Goal: Information Seeking & Learning: Check status

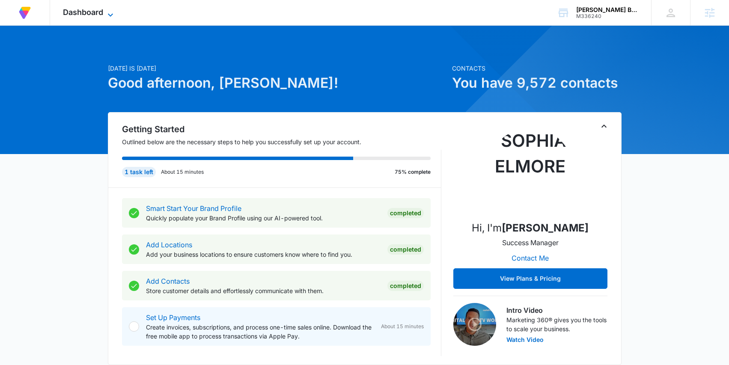
click at [103, 15] on span "Dashboard" at bounding box center [83, 12] width 40 height 9
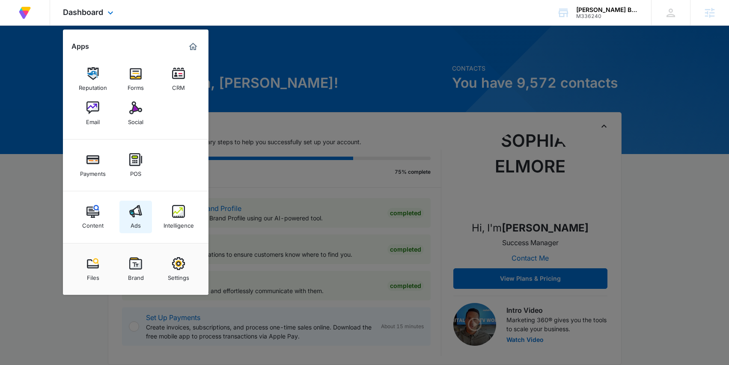
click at [127, 217] on link "Ads" at bounding box center [135, 217] width 33 height 33
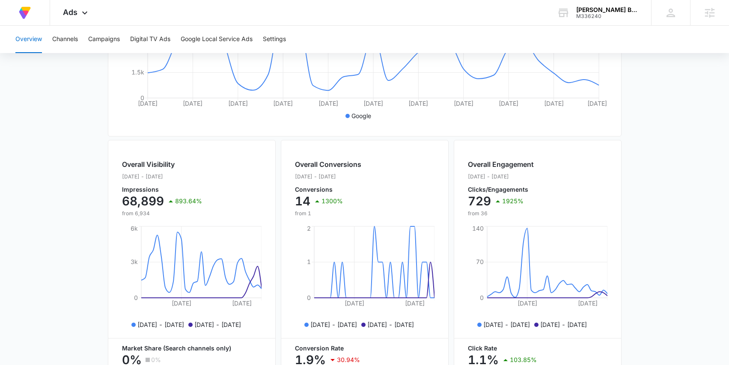
scroll to position [229, 0]
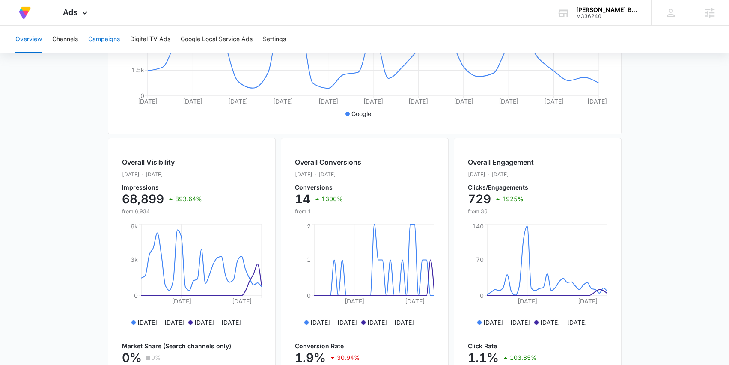
click at [101, 40] on button "Campaigns" at bounding box center [104, 39] width 32 height 27
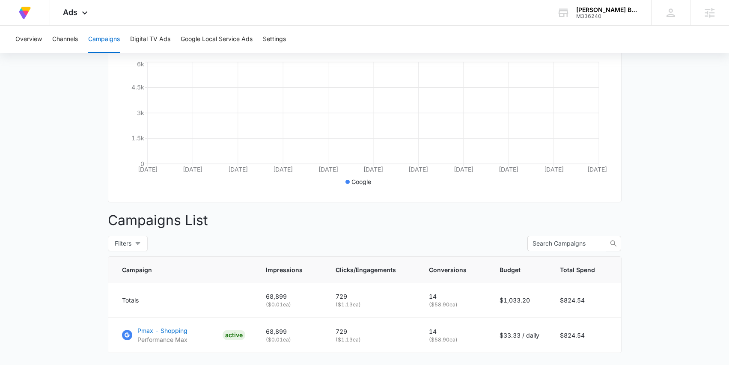
scroll to position [210, 0]
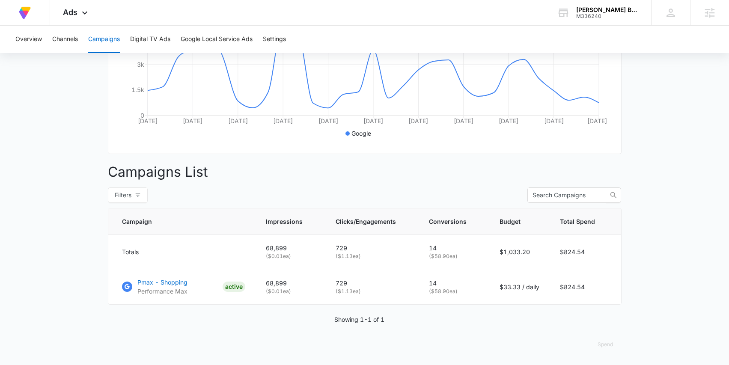
click at [89, 142] on main "Campaigns Filters 08/31/2025 09/30/2025 Overall Results Impressions 68.9k 893.6…" at bounding box center [364, 118] width 729 height 494
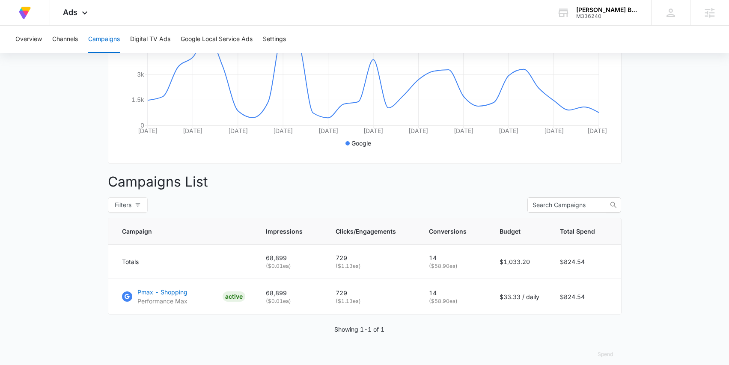
scroll to position [198, 0]
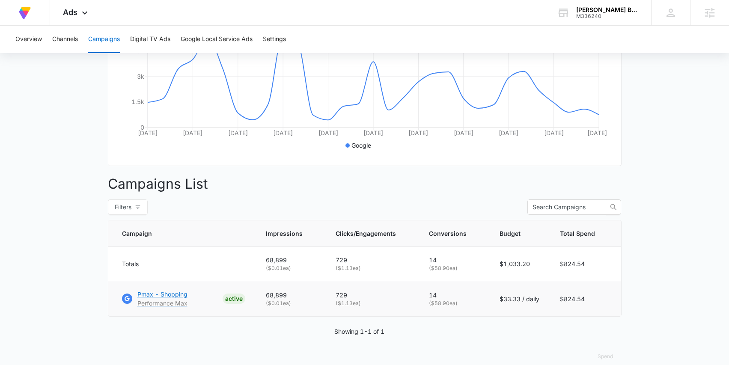
click at [151, 295] on p "Pmax - Shopping" at bounding box center [162, 294] width 50 height 9
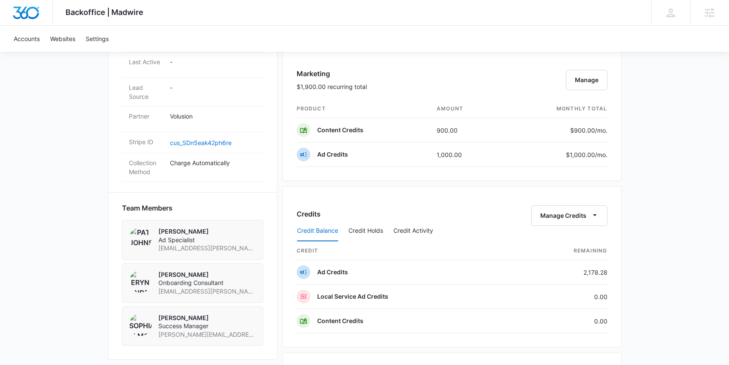
scroll to position [506, 0]
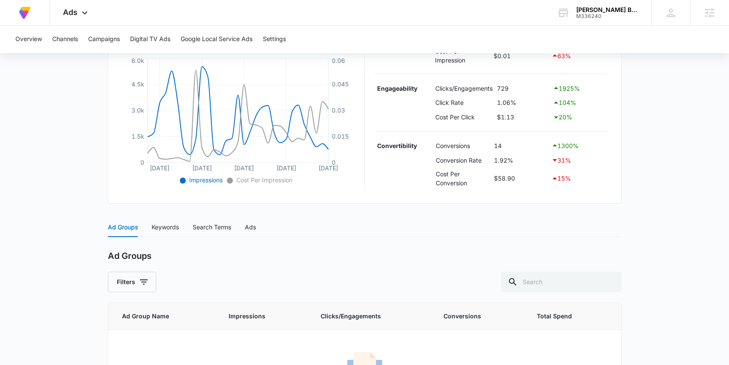
scroll to position [186, 0]
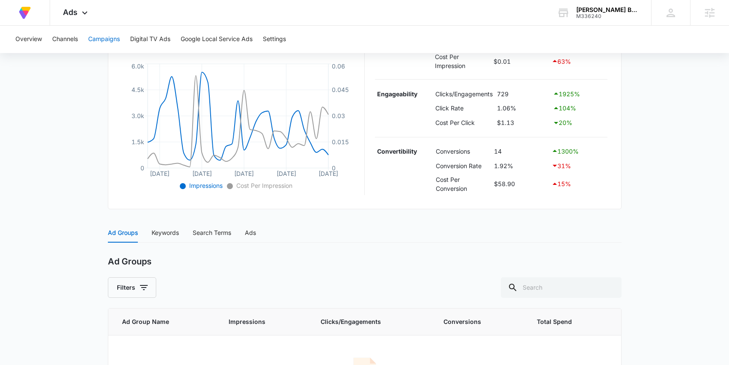
click at [108, 37] on button "Campaigns" at bounding box center [104, 39] width 32 height 27
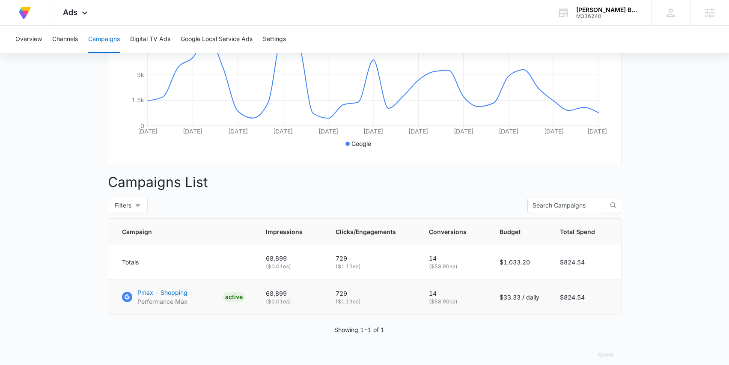
scroll to position [207, 0]
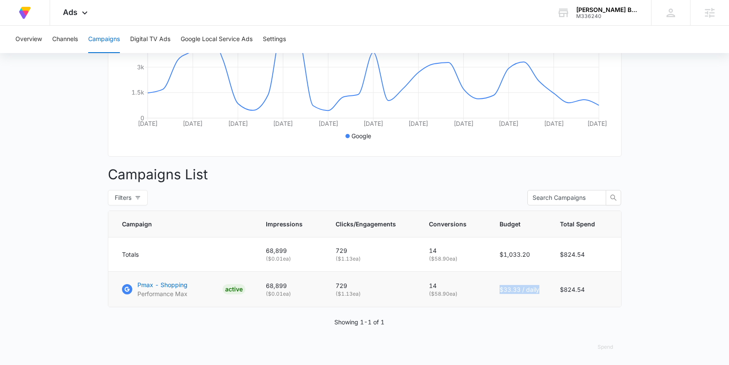
drag, startPoint x: 496, startPoint y: 290, endPoint x: 536, endPoint y: 291, distance: 40.2
click at [536, 291] on td "$33.33 / daily" at bounding box center [519, 290] width 60 height 36
drag, startPoint x: 555, startPoint y: 290, endPoint x: 603, endPoint y: 288, distance: 48.4
click at [603, 288] on td "$824.54" at bounding box center [584, 290] width 71 height 36
drag, startPoint x: 415, startPoint y: 286, endPoint x: 448, endPoint y: 284, distance: 33.4
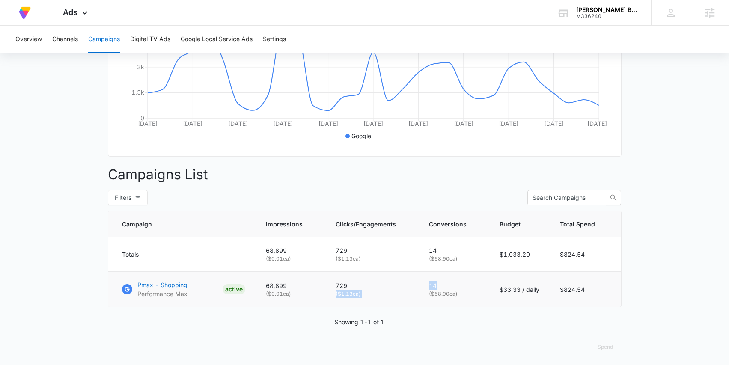
click at [448, 284] on tr "Pmax - Shopping Performance Max ACTIVE 68,899 ( $0.01 ea) 729 ( $1.13 ea) 14 ( …" at bounding box center [364, 290] width 513 height 36
click at [448, 284] on p "14" at bounding box center [454, 285] width 50 height 9
drag, startPoint x: 447, startPoint y: 285, endPoint x: 418, endPoint y: 282, distance: 29.2
click at [418, 283] on tr "Pmax - Shopping Performance Max ACTIVE 68,899 ( $0.01 ea) 729 ( $1.13 ea) 14 ( …" at bounding box center [364, 290] width 513 height 36
click at [418, 282] on td "729 ( $1.13 ea)" at bounding box center [371, 290] width 93 height 36
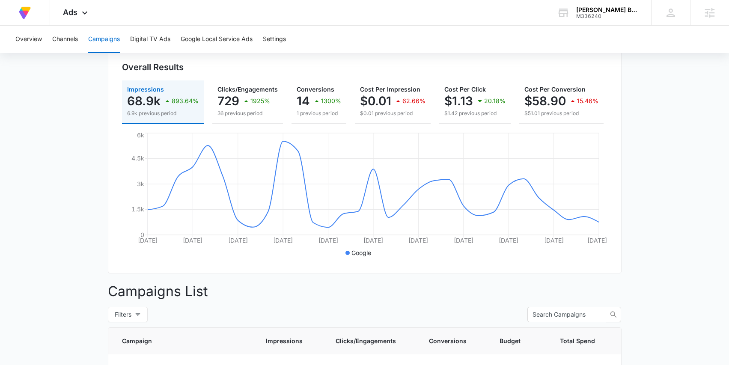
scroll to position [86, 0]
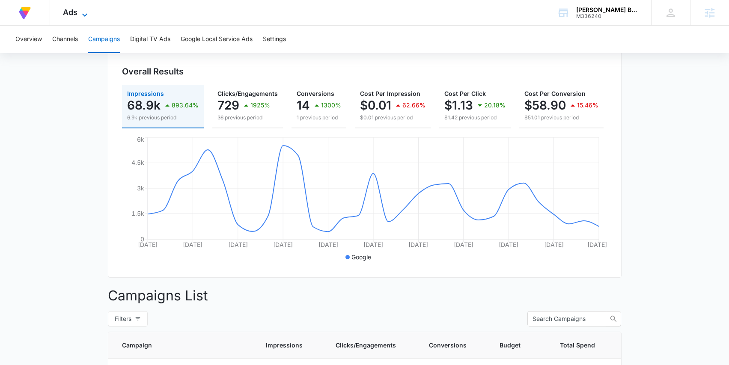
click at [72, 15] on span "Ads" at bounding box center [70, 12] width 15 height 9
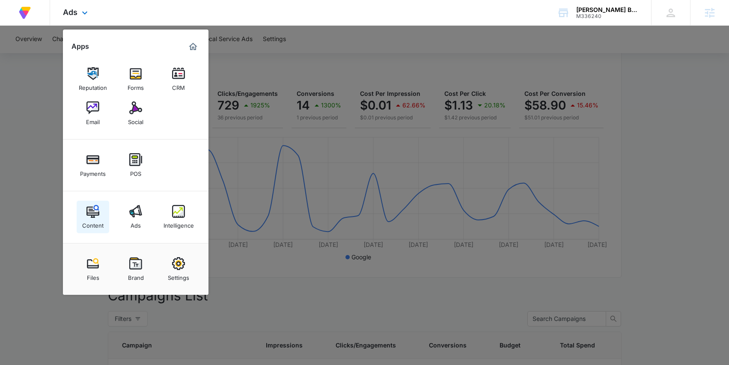
click at [94, 210] on img at bounding box center [92, 211] width 13 height 13
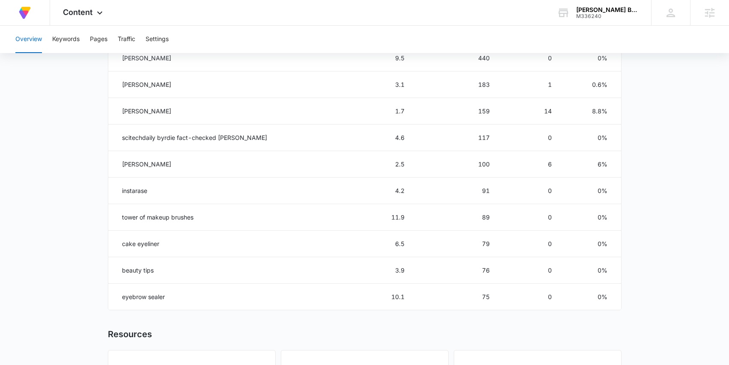
scroll to position [428, 0]
click at [93, 42] on button "Pages" at bounding box center [99, 39] width 18 height 27
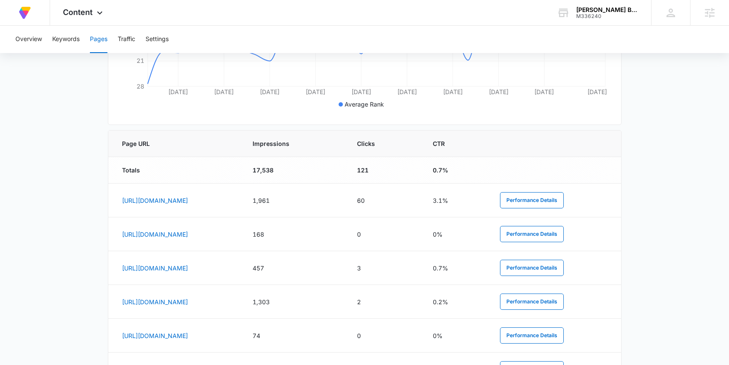
scroll to position [282, 0]
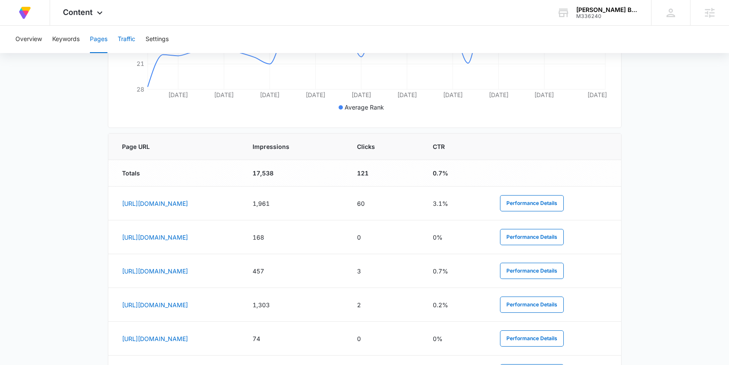
click at [128, 42] on button "Traffic" at bounding box center [127, 39] width 18 height 27
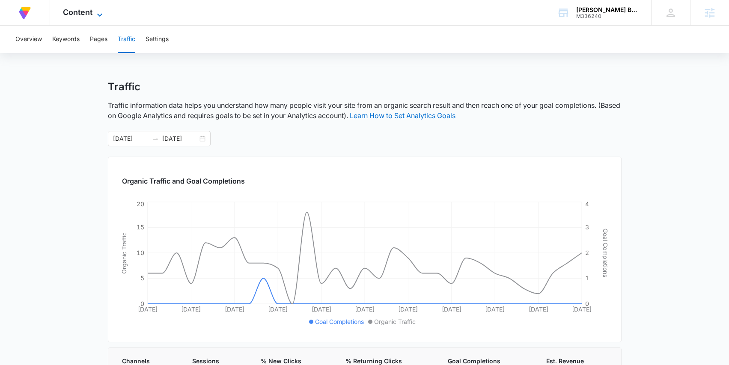
click at [100, 10] on icon at bounding box center [100, 15] width 10 height 10
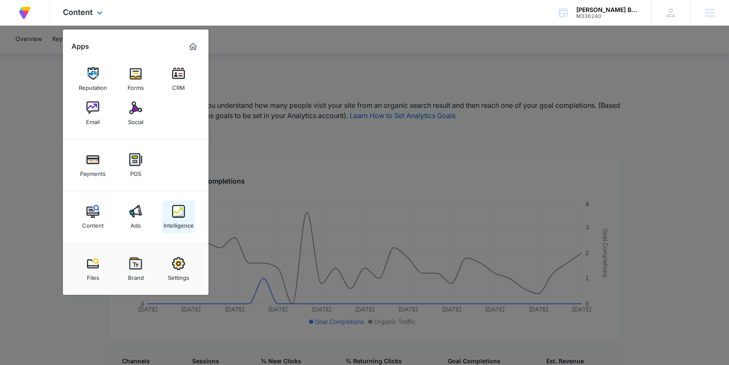
click at [168, 209] on link "Intelligence" at bounding box center [178, 217] width 33 height 33
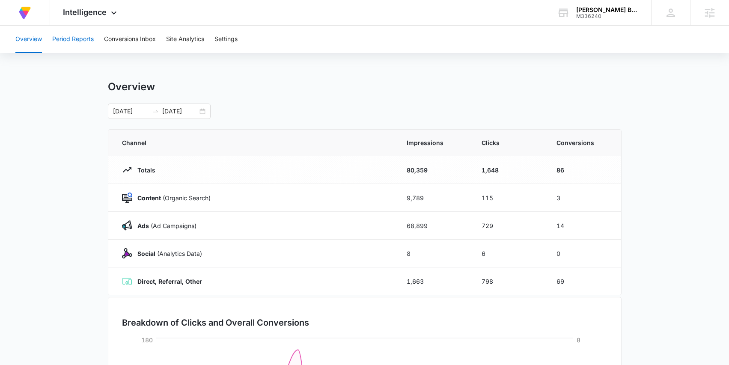
click at [81, 42] on button "Period Reports" at bounding box center [73, 39] width 42 height 27
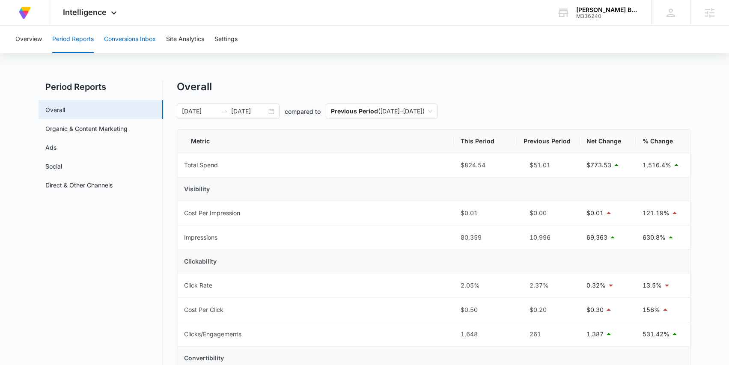
click at [143, 40] on button "Conversions Inbox" at bounding box center [130, 39] width 52 height 27
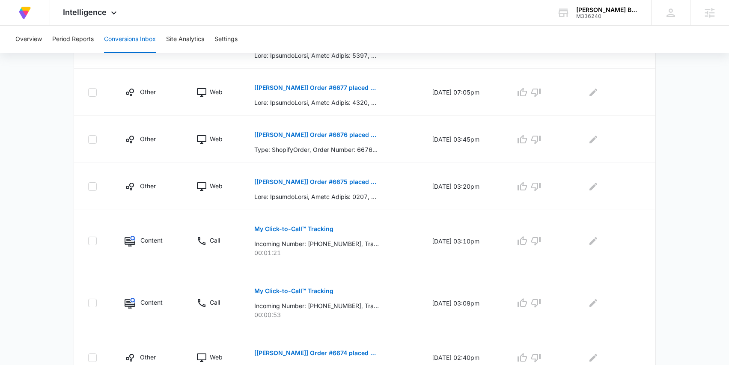
scroll to position [377, 0]
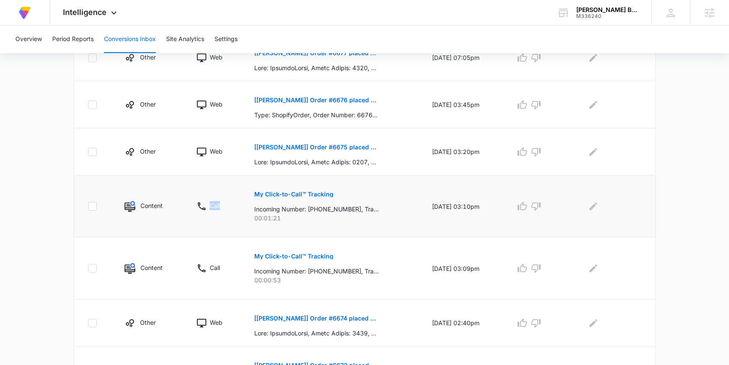
drag, startPoint x: 225, startPoint y: 203, endPoint x: 187, endPoint y: 203, distance: 38.1
click at [187, 203] on td "Call" at bounding box center [215, 206] width 58 height 62
drag, startPoint x: 280, startPoint y: 216, endPoint x: 253, endPoint y: 216, distance: 26.5
click at [254, 216] on p "00:01:21" at bounding box center [332, 218] width 157 height 9
click at [271, 210] on p "Incoming Number: +19728984377, Tracking Number: +18338103427, Ring To: +1800346…" at bounding box center [316, 209] width 125 height 9
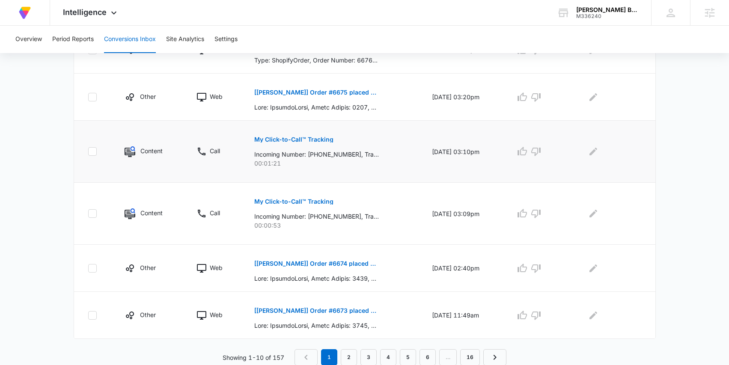
scroll to position [432, 0]
click at [345, 357] on link "2" at bounding box center [349, 357] width 16 height 16
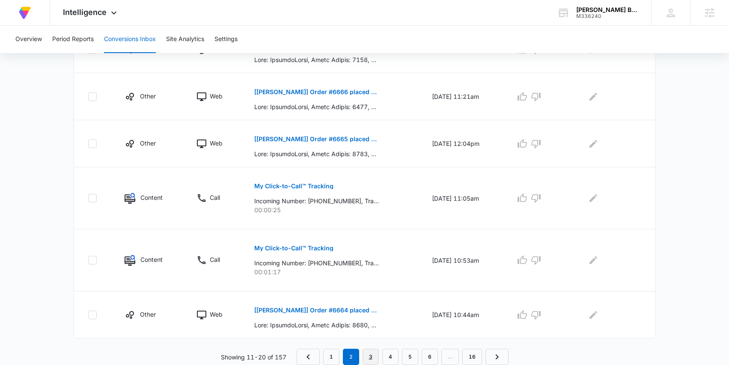
click at [375, 355] on link "3" at bounding box center [370, 357] width 16 height 16
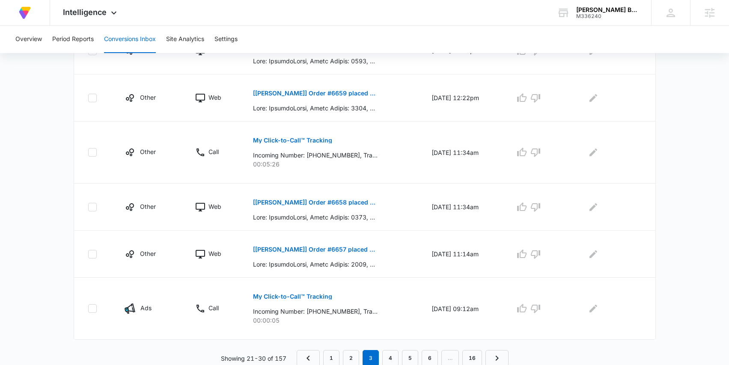
scroll to position [447, 0]
click at [392, 356] on link "4" at bounding box center [390, 357] width 16 height 16
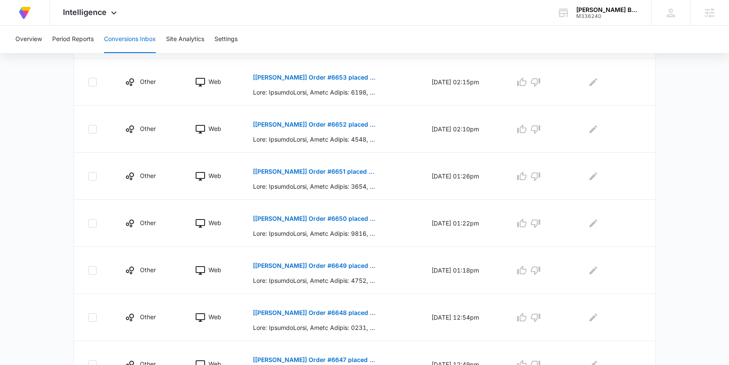
scroll to position [402, 0]
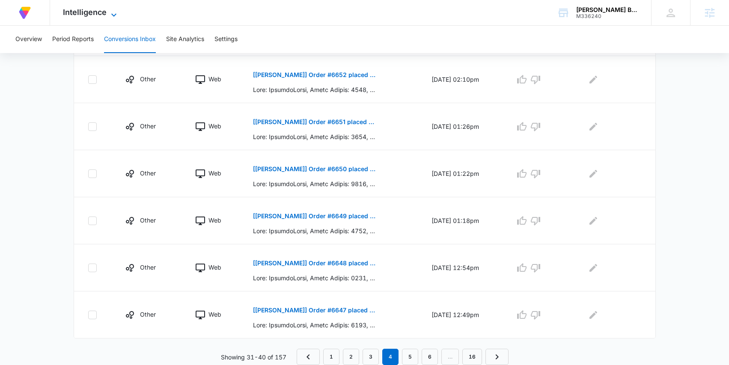
click at [94, 15] on span "Intelligence" at bounding box center [85, 12] width 44 height 9
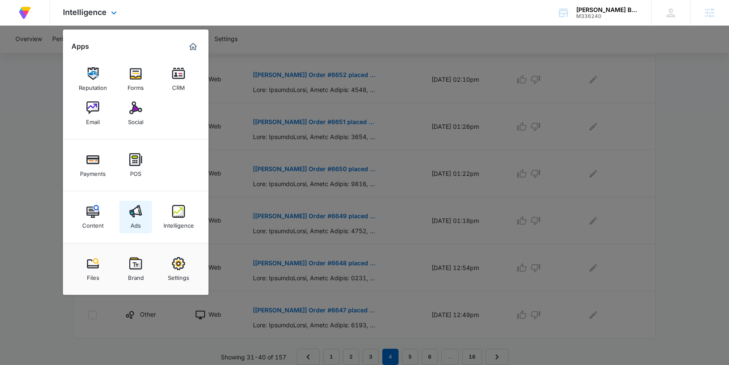
click at [138, 219] on div "Ads" at bounding box center [136, 223] width 10 height 11
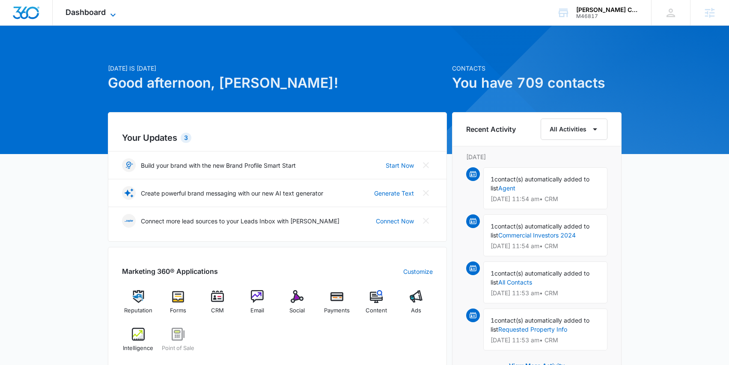
click at [77, 12] on span "Dashboard" at bounding box center [85, 12] width 40 height 9
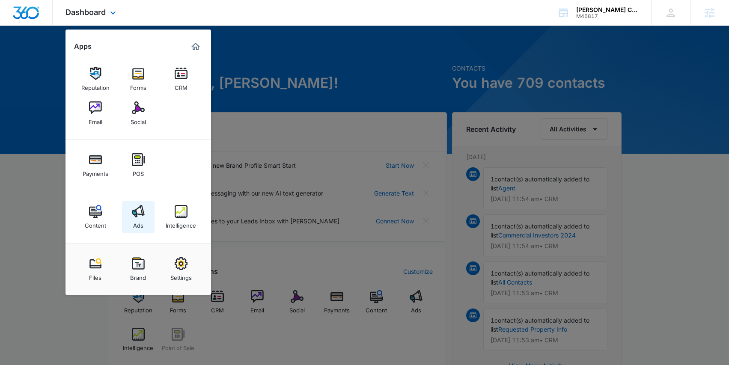
click at [135, 214] on img at bounding box center [138, 211] width 13 height 13
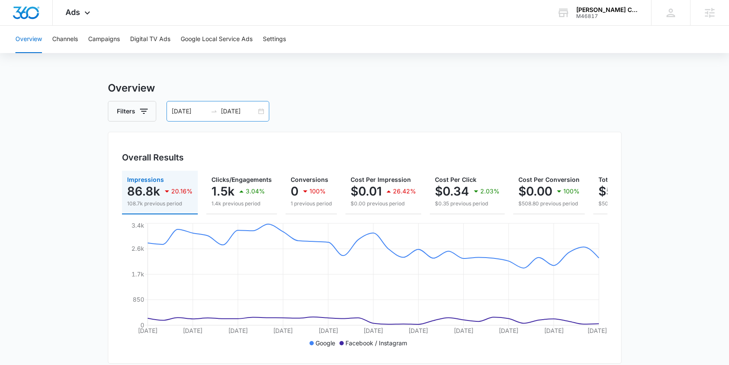
click at [265, 112] on div "08/30/2025 09/29/2025" at bounding box center [217, 111] width 103 height 21
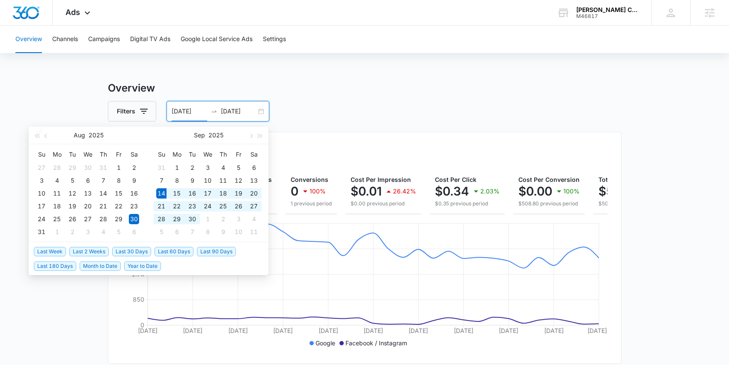
click at [137, 251] on span "Last 30 Days" at bounding box center [131, 251] width 39 height 9
type input "[DATE]"
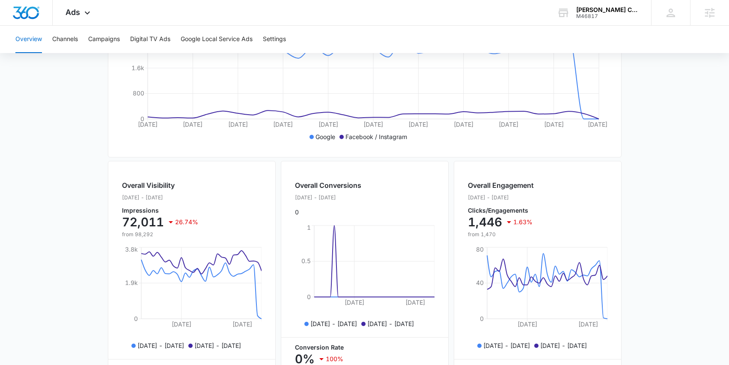
scroll to position [225, 0]
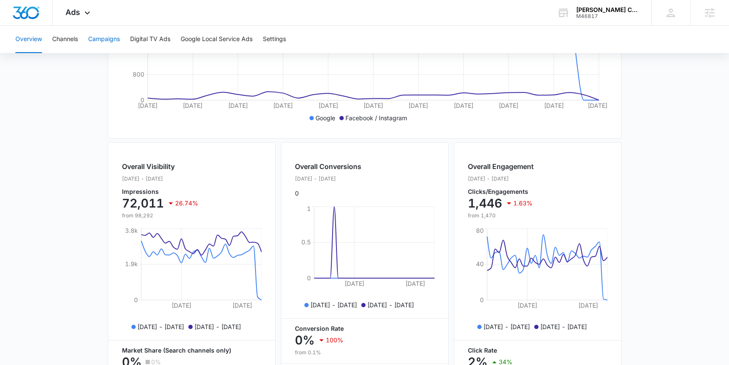
click at [110, 37] on button "Campaigns" at bounding box center [104, 39] width 32 height 27
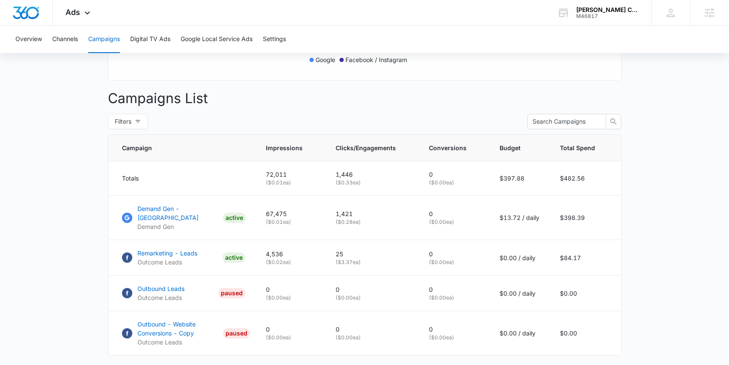
scroll to position [334, 0]
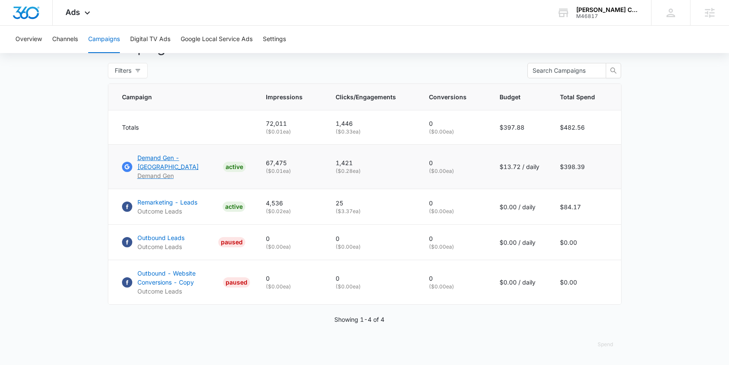
click at [181, 158] on p "Demand Gen - [GEOGRAPHIC_DATA]" at bounding box center [178, 162] width 82 height 18
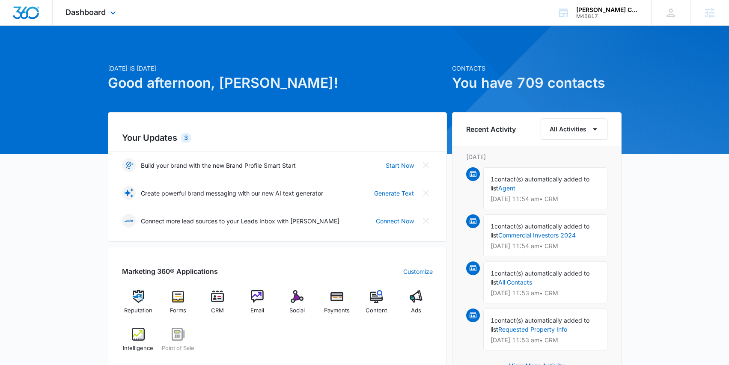
click at [106, 5] on div "Dashboard Apps Reputation Forms CRM Email Social Payments POS Content Ads Intel…" at bounding box center [92, 12] width 78 height 25
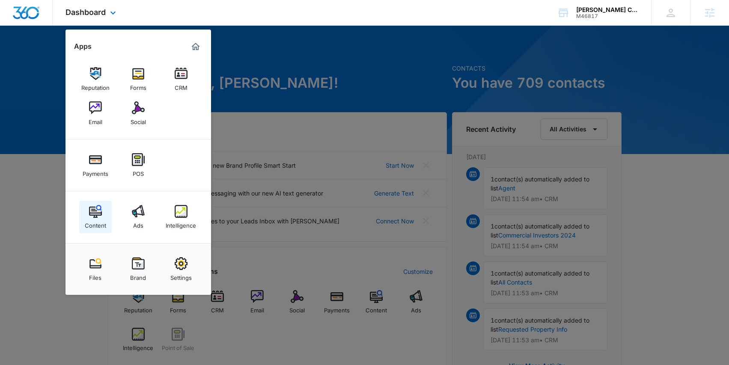
click at [99, 219] on div "Content" at bounding box center [95, 223] width 21 height 11
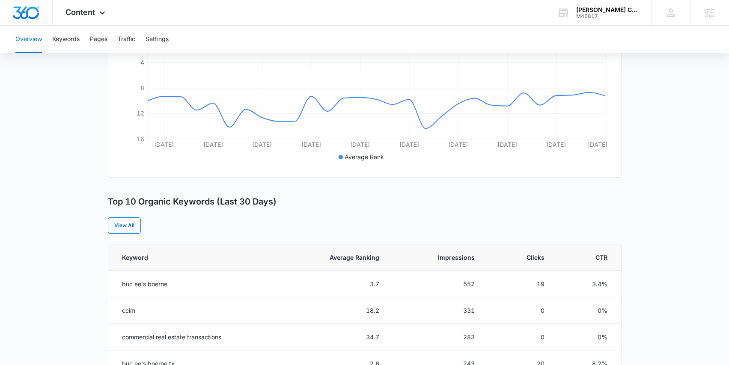
scroll to position [186, 0]
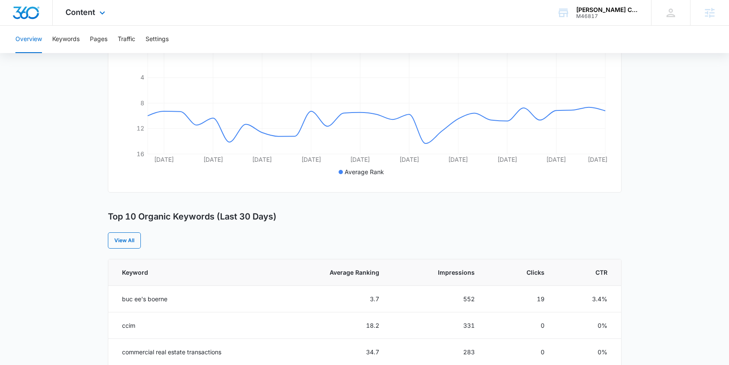
click at [82, 6] on div "Content Apps Reputation Forms CRM Email Social Payments POS Content Ads Intelli…" at bounding box center [87, 12] width 68 height 25
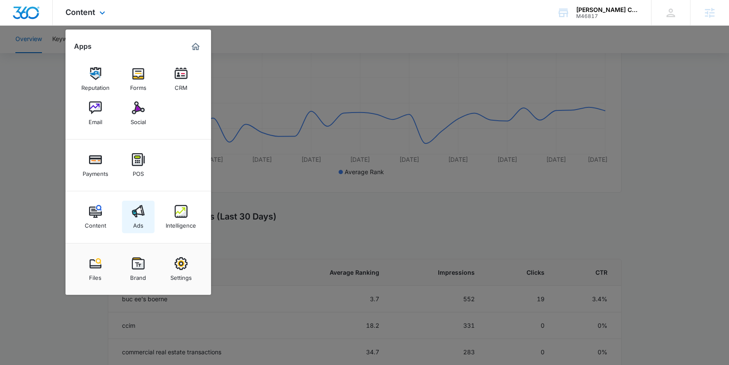
click at [128, 212] on link "Ads" at bounding box center [138, 217] width 33 height 33
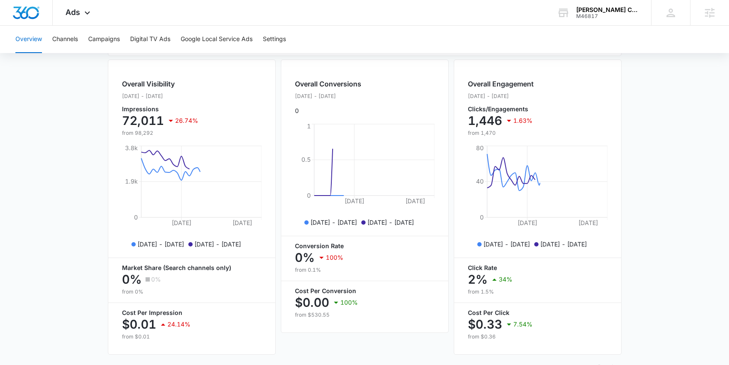
scroll to position [330, 0]
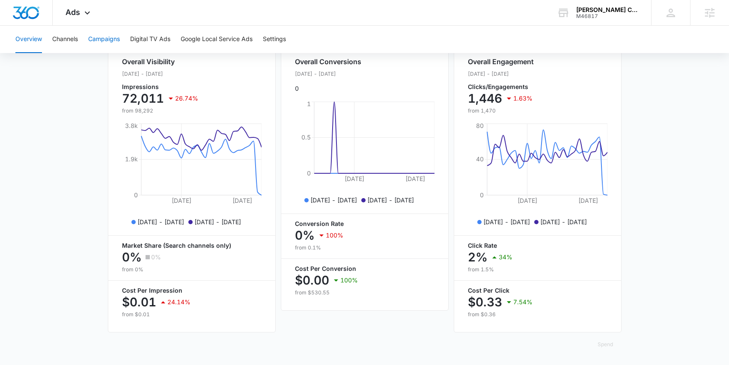
click at [107, 39] on button "Campaigns" at bounding box center [104, 39] width 32 height 27
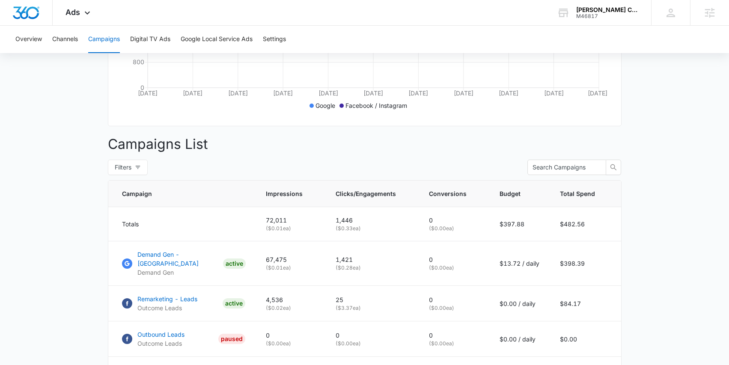
scroll to position [334, 0]
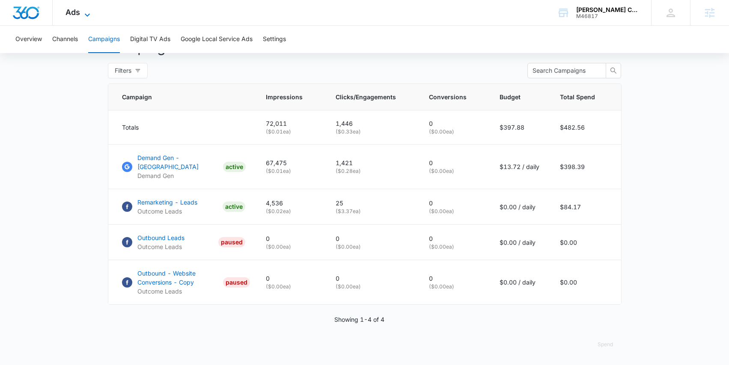
click at [83, 10] on icon at bounding box center [87, 15] width 10 height 10
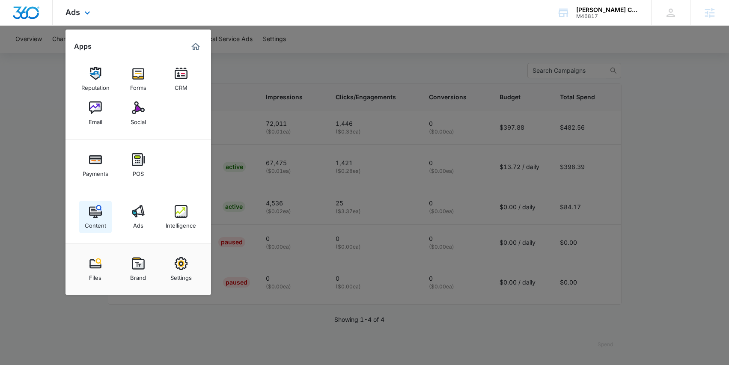
click at [85, 211] on link "Content" at bounding box center [95, 217] width 33 height 33
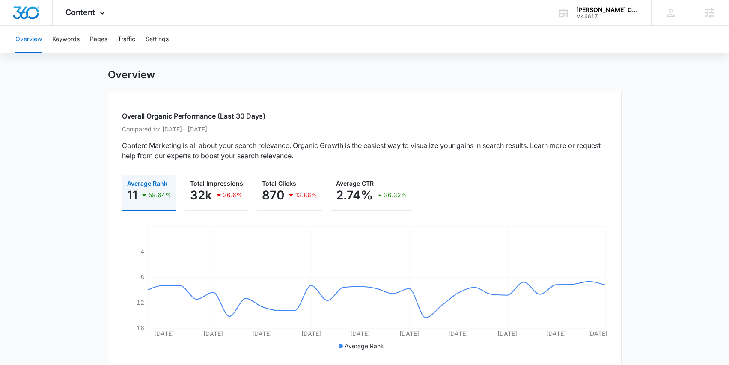
scroll to position [11, 0]
click at [91, 12] on span "Content" at bounding box center [80, 12] width 30 height 9
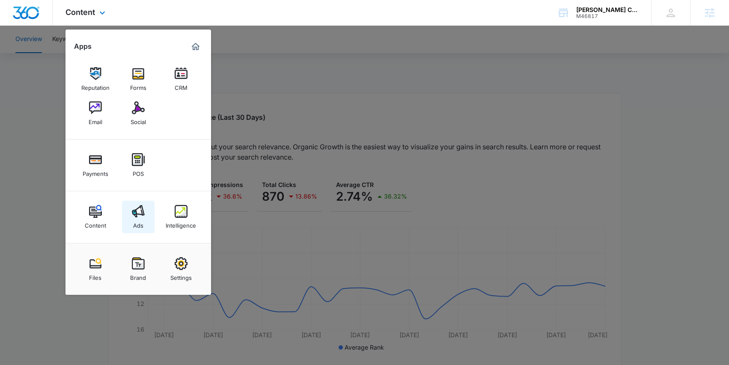
click at [131, 222] on link "Ads" at bounding box center [138, 217] width 33 height 33
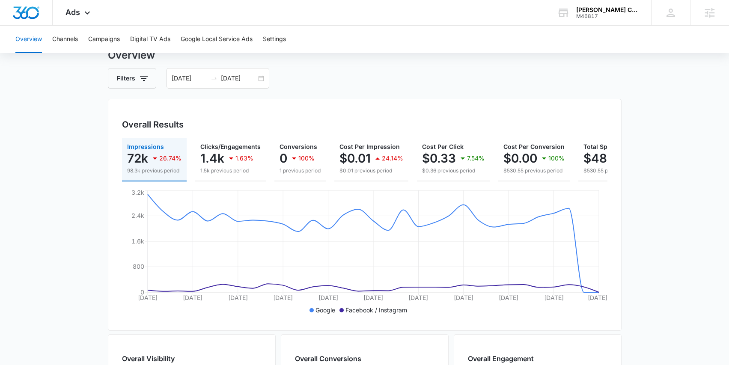
scroll to position [54, 0]
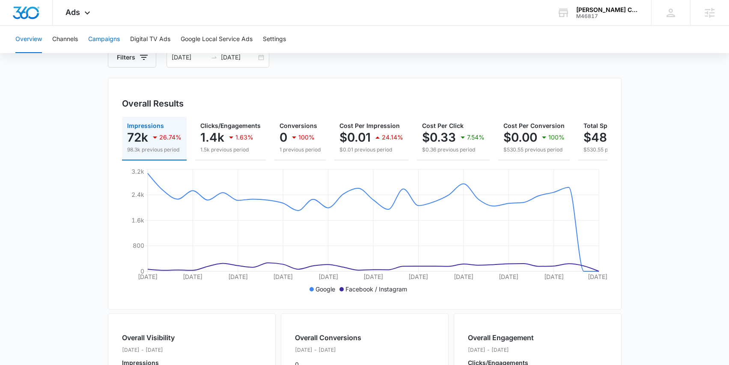
click at [106, 36] on button "Campaigns" at bounding box center [104, 39] width 32 height 27
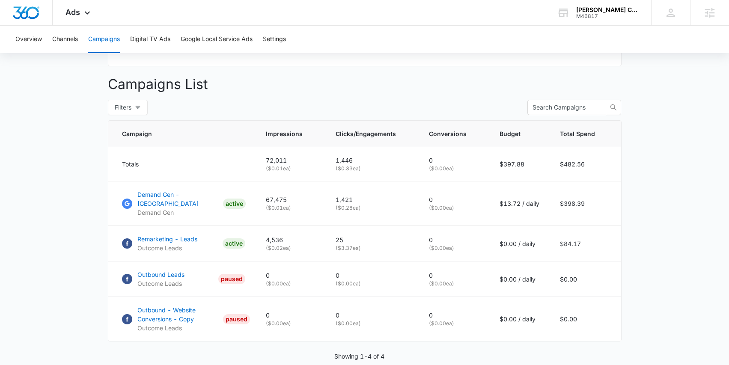
scroll to position [303, 0]
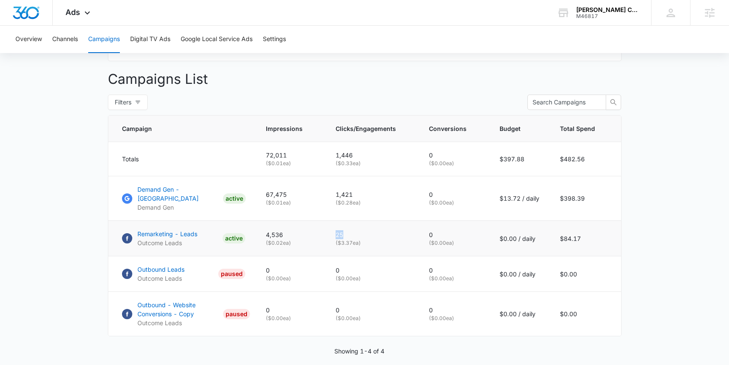
drag, startPoint x: 353, startPoint y: 234, endPoint x: 332, endPoint y: 232, distance: 21.9
click at [332, 232] on td "25 ( $3.37 ea)" at bounding box center [371, 239] width 93 height 36
drag, startPoint x: 303, startPoint y: 234, endPoint x: 264, endPoint y: 232, distance: 38.6
click at [264, 233] on td "4,536 ( $0.02 ea)" at bounding box center [290, 239] width 70 height 36
drag, startPoint x: 295, startPoint y: 196, endPoint x: 266, endPoint y: 196, distance: 28.7
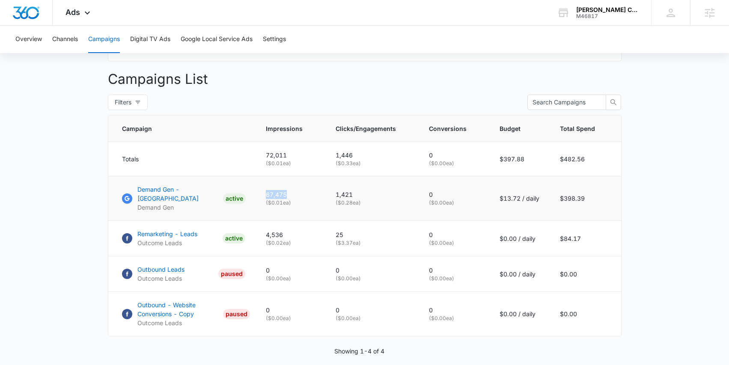
click at [266, 196] on td "67,475 ( $0.01 ea)" at bounding box center [290, 198] width 70 height 45
drag, startPoint x: 366, startPoint y: 195, endPoint x: 329, endPoint y: 190, distance: 37.5
click at [329, 190] on td "1,421 ( $0.28 ea)" at bounding box center [371, 198] width 93 height 45
click at [81, 11] on div "Ads Apps Reputation Forms CRM Email Social Payments POS Content Ads Intelligenc…" at bounding box center [79, 12] width 53 height 25
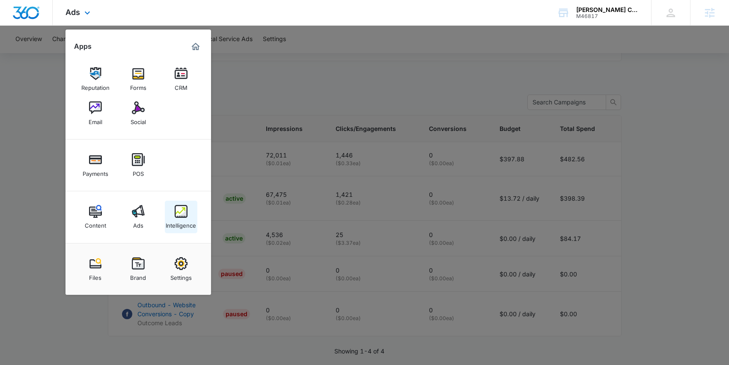
click at [178, 219] on div "Intelligence" at bounding box center [181, 223] width 30 height 11
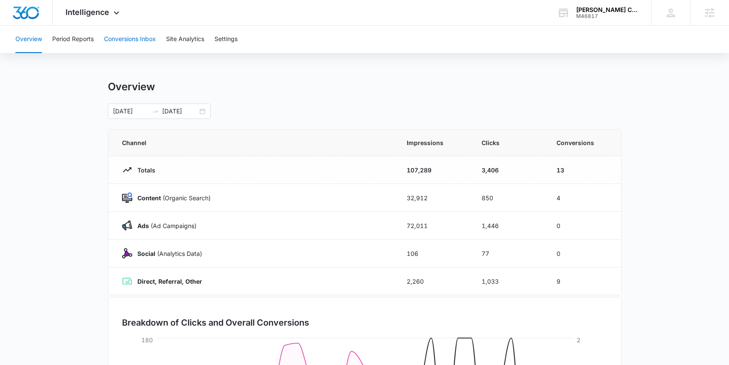
click at [138, 38] on button "Conversions Inbox" at bounding box center [130, 39] width 52 height 27
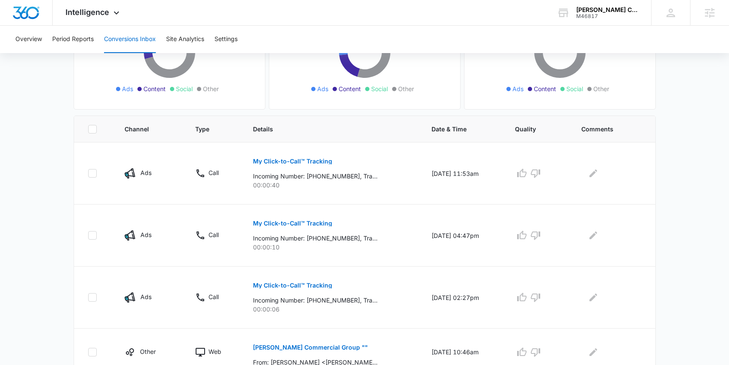
scroll to position [136, 0]
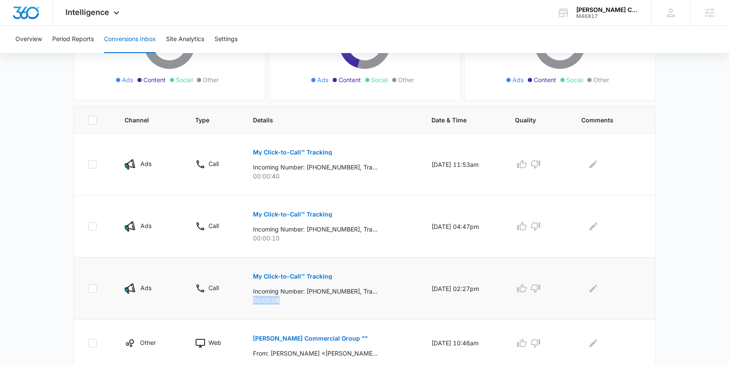
drag, startPoint x: 276, startPoint y: 303, endPoint x: 247, endPoint y: 302, distance: 29.1
click at [247, 302] on td "My Click-to-Call™ Tracking Incoming Number: +12059073815, Tracking Number: +183…" at bounding box center [332, 289] width 178 height 62
drag, startPoint x: 290, startPoint y: 241, endPoint x: 243, endPoint y: 240, distance: 47.1
click at [243, 240] on td "My Click-to-Call™ Tracking Incoming Number: +15853222501, Tracking Number: +183…" at bounding box center [332, 227] width 178 height 62
drag, startPoint x: 276, startPoint y: 178, endPoint x: 246, endPoint y: 175, distance: 30.5
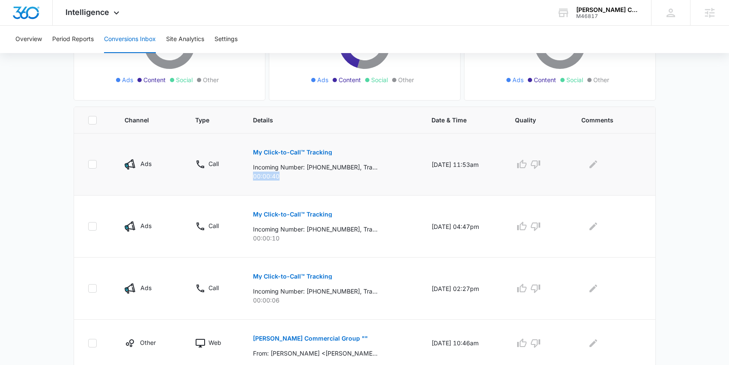
click at [246, 175] on td "My Click-to-Call™ Tracking Incoming Number: +12055427594, Tracking Number: +183…" at bounding box center [332, 165] width 178 height 62
click at [308, 179] on p "00:00:40" at bounding box center [332, 176] width 158 height 9
drag, startPoint x: 159, startPoint y: 229, endPoint x: 140, endPoint y: 227, distance: 19.8
click at [140, 227] on div "Ads" at bounding box center [150, 226] width 50 height 11
drag, startPoint x: 279, startPoint y: 180, endPoint x: 248, endPoint y: 176, distance: 31.5
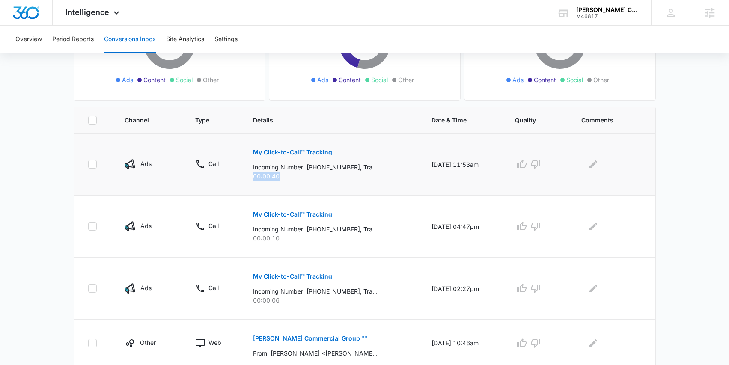
click at [253, 176] on p "00:00:40" at bounding box center [332, 176] width 158 height 9
click at [268, 172] on p "00:00:40" at bounding box center [332, 176] width 158 height 9
drag, startPoint x: 280, startPoint y: 178, endPoint x: 249, endPoint y: 173, distance: 31.5
click at [253, 174] on p "00:00:40" at bounding box center [332, 176] width 158 height 9
click at [281, 179] on p "00:00:40" at bounding box center [332, 176] width 158 height 9
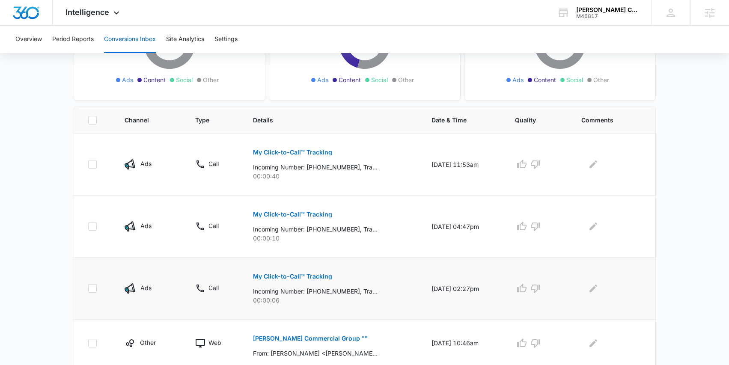
click at [279, 273] on p "My Click-to-Call™ Tracking" at bounding box center [292, 276] width 79 height 6
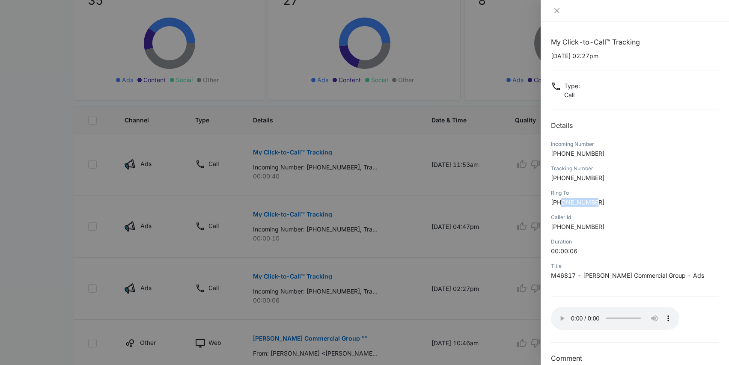
drag, startPoint x: 619, startPoint y: 201, endPoint x: 561, endPoint y: 199, distance: 58.2
click at [561, 199] on p "+18304312467" at bounding box center [635, 202] width 168 height 9
click at [553, 12] on icon "close" at bounding box center [556, 10] width 7 height 7
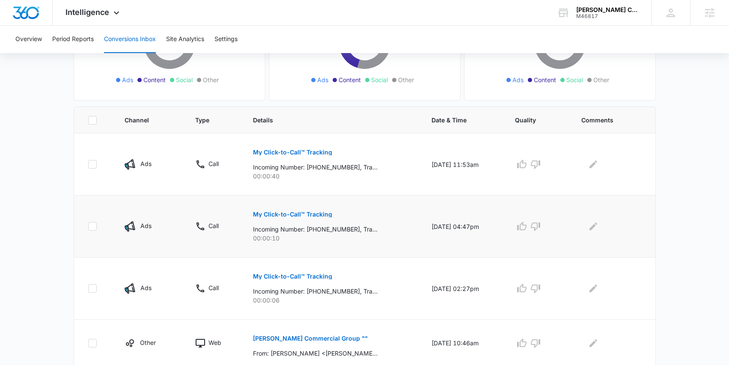
click at [315, 210] on button "My Click-to-Call™ Tracking" at bounding box center [292, 214] width 79 height 21
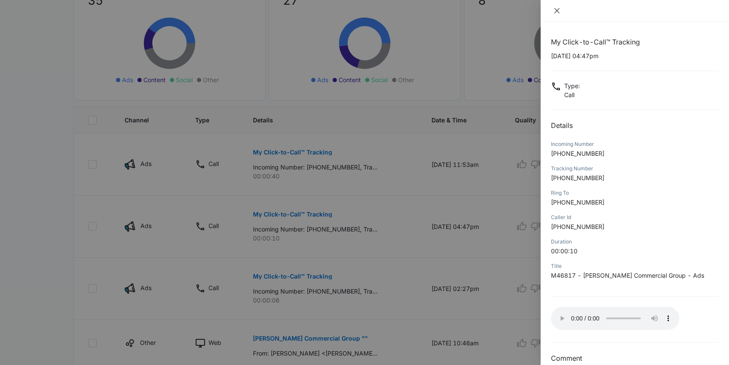
click at [558, 11] on icon "close" at bounding box center [556, 10] width 7 height 7
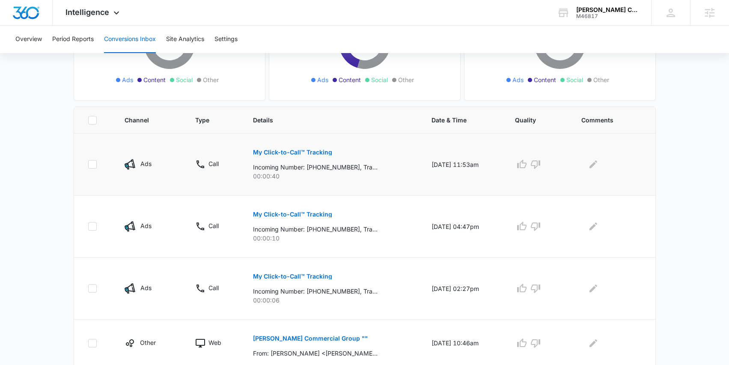
click at [310, 152] on p "My Click-to-Call™ Tracking" at bounding box center [292, 152] width 79 height 6
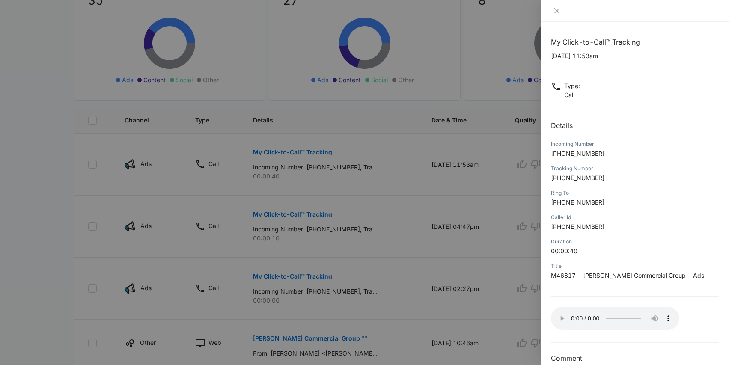
click at [555, 5] on div at bounding box center [634, 11] width 188 height 22
click at [557, 10] on icon "close" at bounding box center [556, 10] width 5 height 5
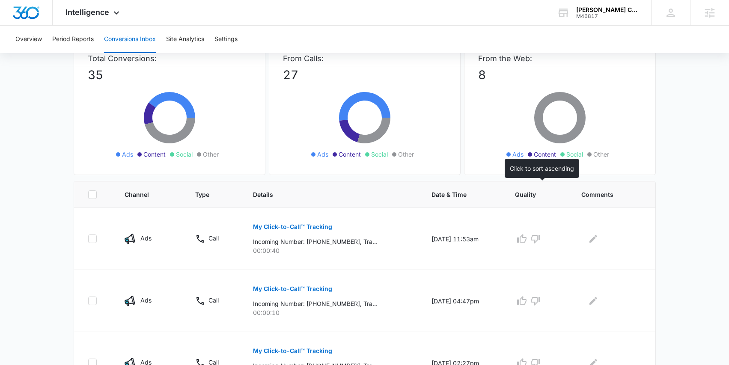
scroll to position [59, 0]
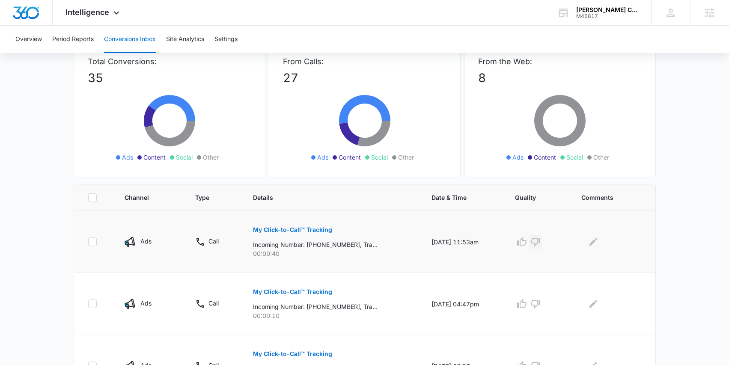
click at [540, 243] on icon "button" at bounding box center [535, 242] width 10 height 10
click at [593, 245] on icon "Edit Comments" at bounding box center [593, 242] width 8 height 8
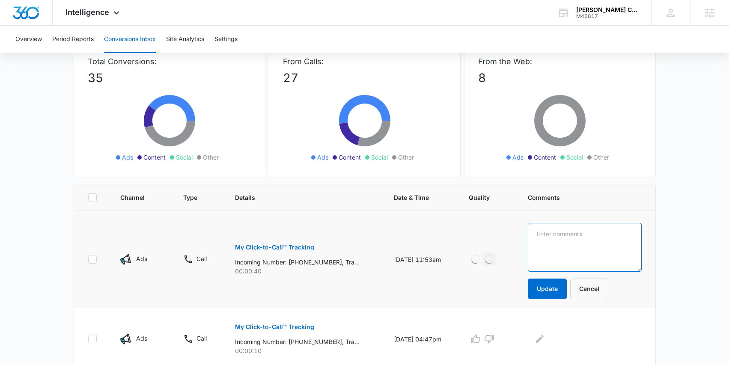
click at [593, 245] on textarea at bounding box center [584, 247] width 113 height 49
type textarea "woman calling to refill a prescription?"
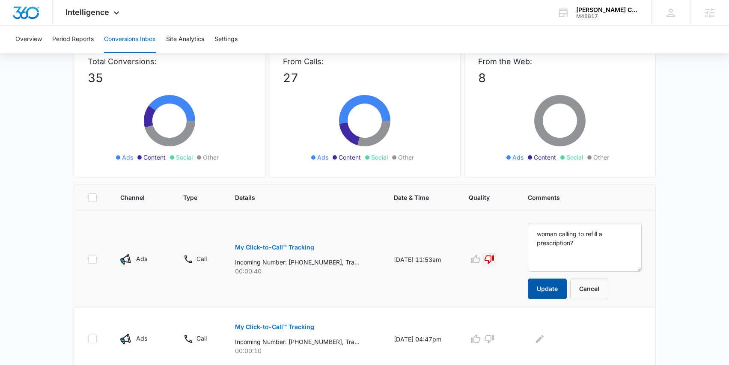
click at [559, 288] on button "Update" at bounding box center [547, 289] width 39 height 21
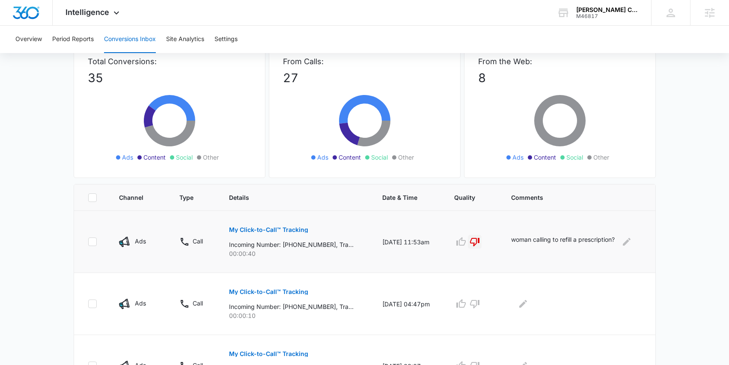
click at [300, 245] on p "Incoming Number: +12055427594, Tracking Number: +18302166230, Ring To: +1830431…" at bounding box center [291, 244] width 125 height 9
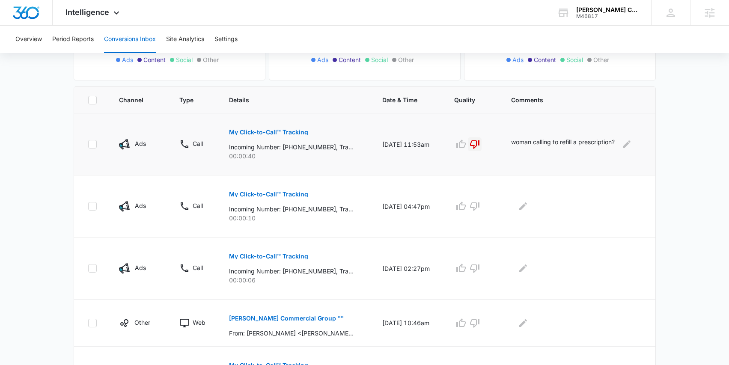
scroll to position [160, 0]
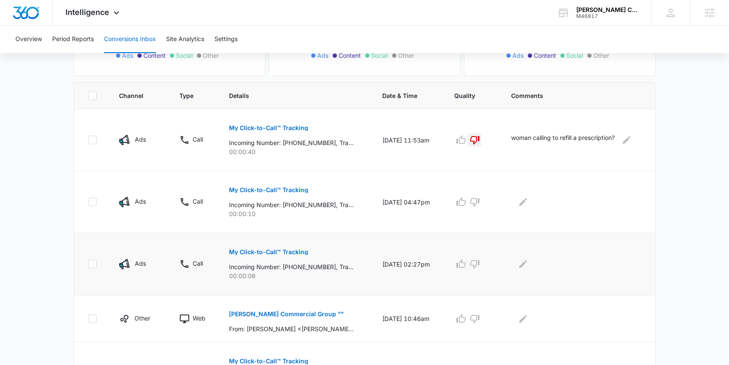
click at [286, 267] on p "Incoming Number: +12059073815, Tracking Number: +18302166230, Ring To: +1830431…" at bounding box center [291, 266] width 125 height 9
click at [292, 202] on p "Incoming Number: +15853222501, Tracking Number: +18302166230, Ring To: +1830431…" at bounding box center [291, 204] width 125 height 9
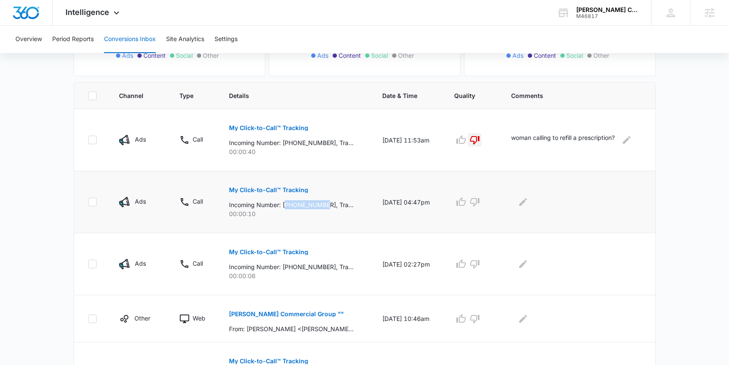
click at [292, 202] on p "Incoming Number: +15853222501, Tracking Number: +18302166230, Ring To: +1830431…" at bounding box center [291, 204] width 125 height 9
click at [295, 266] on p "Incoming Number: +12059073815, Tracking Number: +18302166230, Ring To: +1830431…" at bounding box center [291, 266] width 125 height 9
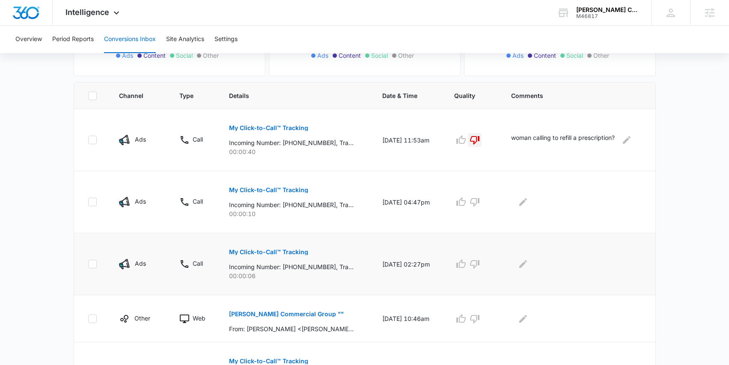
click at [312, 277] on p "00:00:06" at bounding box center [295, 275] width 133 height 9
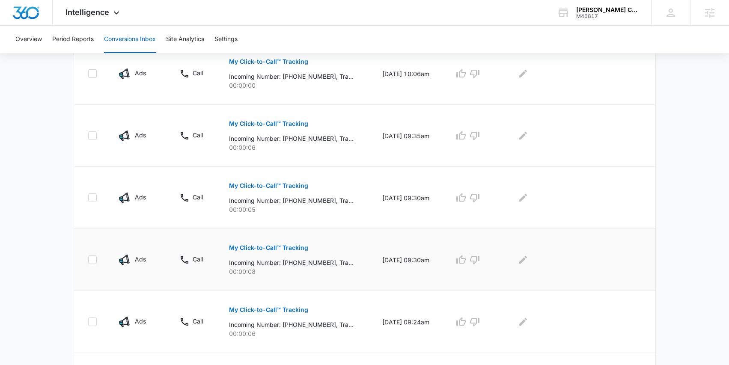
scroll to position [468, 0]
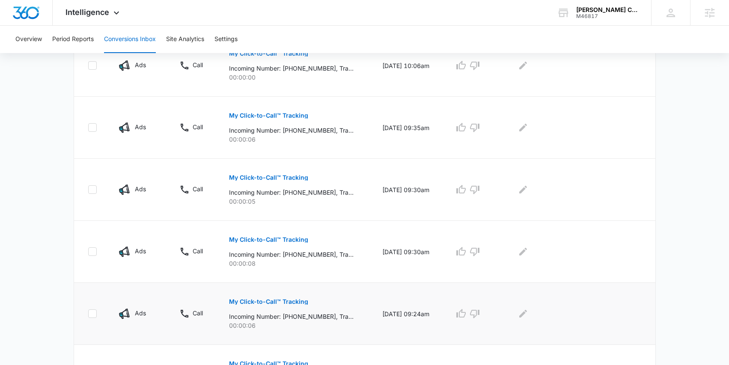
click at [301, 318] on p "Incoming Number: +18302060323, Tracking Number: +18302166230, Ring To: +1830431…" at bounding box center [291, 316] width 125 height 9
click at [309, 324] on p "00:00:06" at bounding box center [295, 325] width 133 height 9
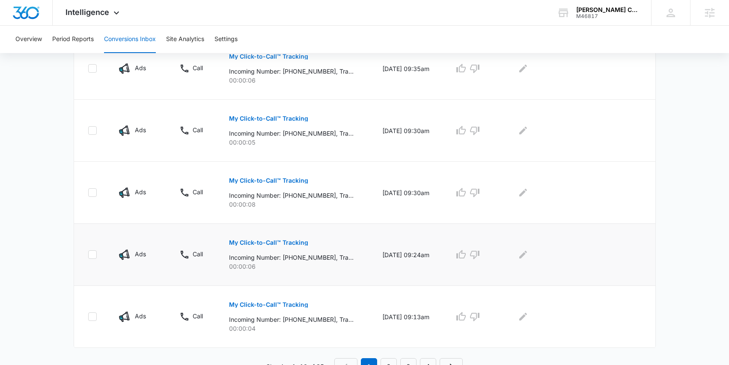
scroll to position [528, 0]
click at [307, 321] on p "Incoming Number: +12055333362, Tracking Number: +18302166230, Ring To: +1830431…" at bounding box center [291, 318] width 125 height 9
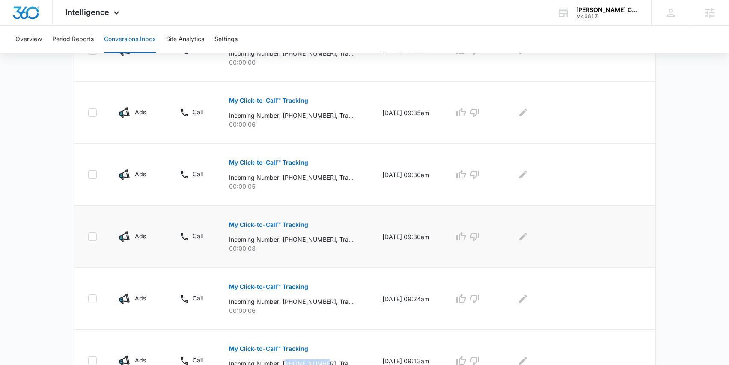
scroll to position [479, 0]
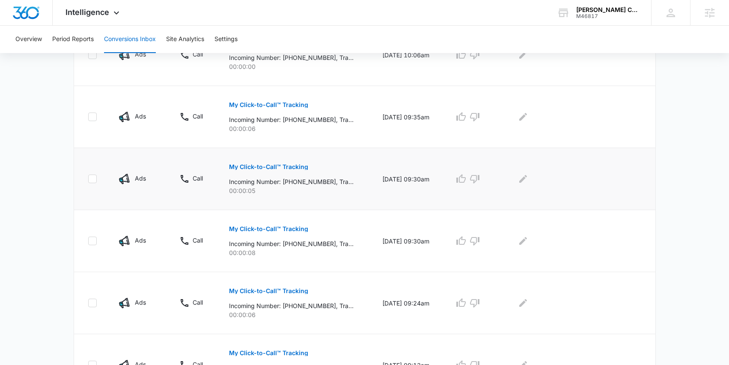
click at [302, 185] on p "Incoming Number: +12054757067, Tracking Number: +18302166230, Ring To: +1830431…" at bounding box center [291, 181] width 125 height 9
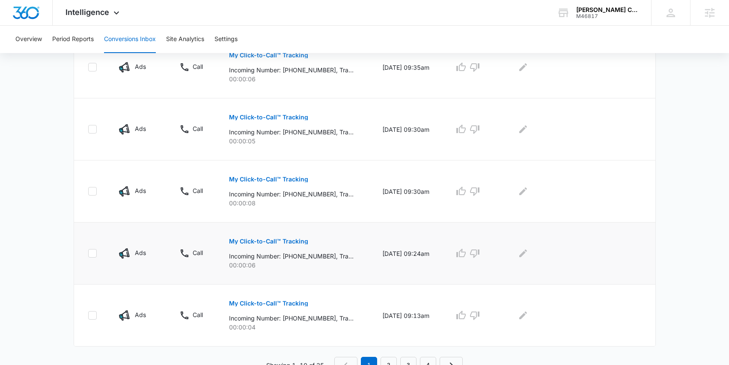
scroll to position [537, 0]
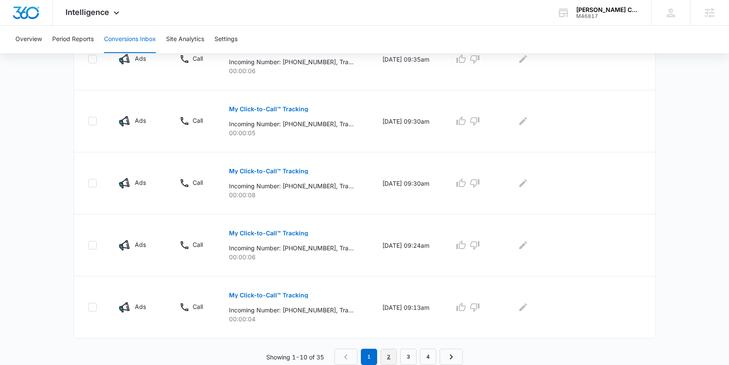
click at [389, 358] on link "2" at bounding box center [388, 357] width 16 height 16
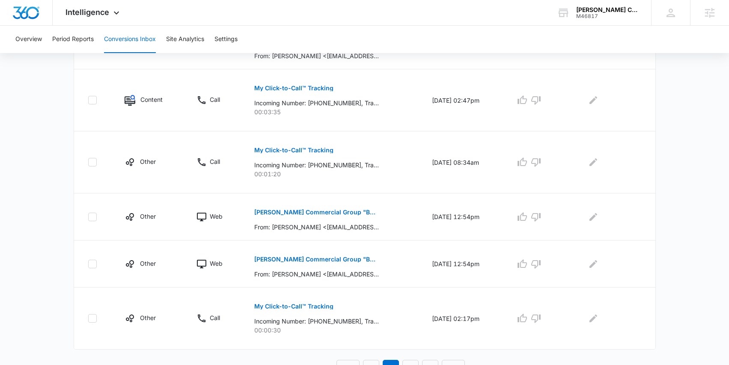
scroll to position [477, 0]
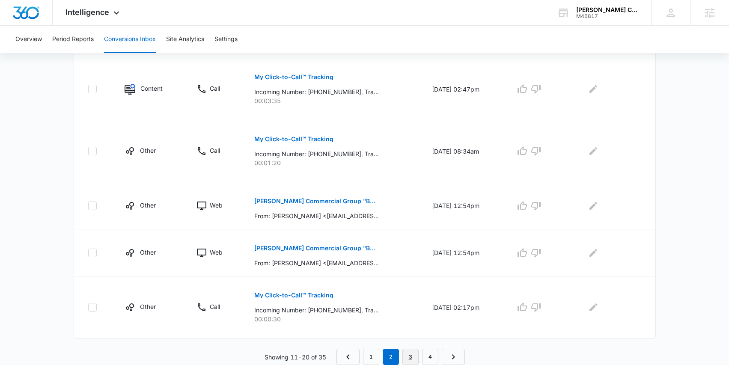
click at [415, 357] on link "3" at bounding box center [410, 357] width 16 height 16
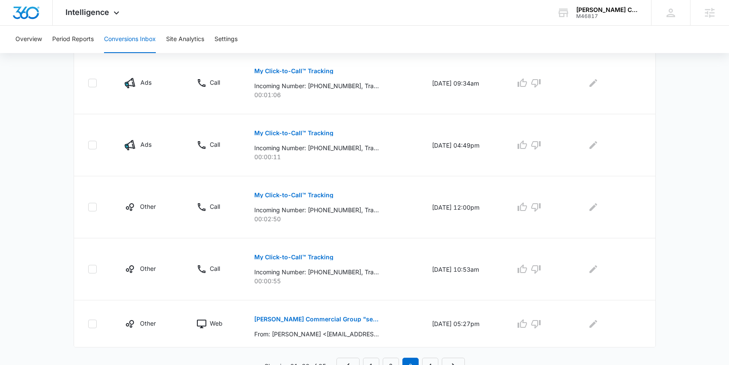
scroll to position [537, 0]
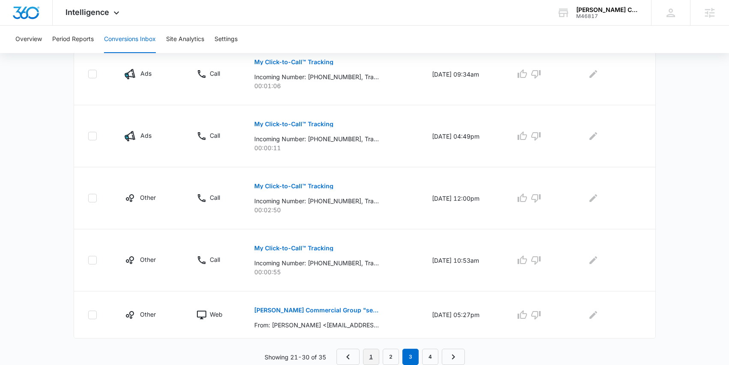
click at [368, 356] on link "1" at bounding box center [371, 357] width 16 height 16
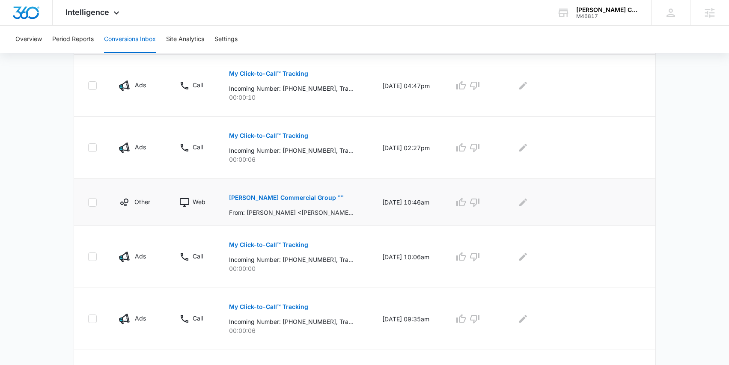
scroll to position [283, 0]
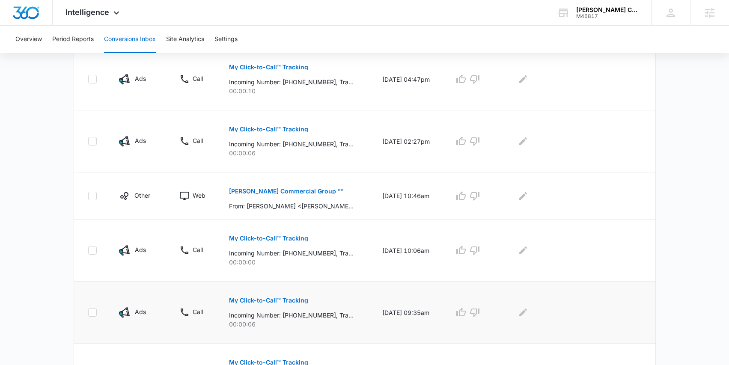
click at [269, 301] on p "My Click-to-Call™ Tracking" at bounding box center [268, 300] width 79 height 6
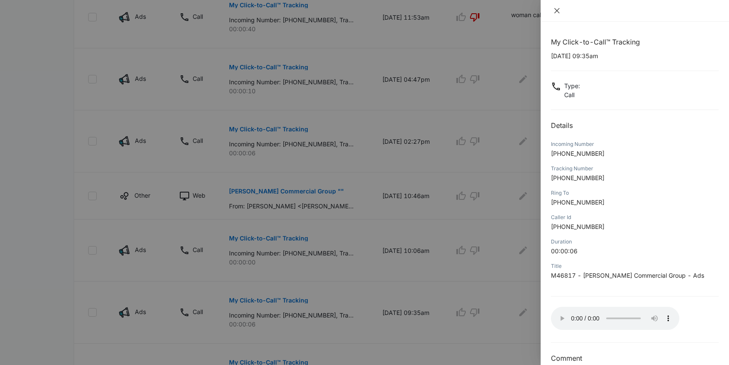
click at [555, 12] on icon "close" at bounding box center [556, 10] width 5 height 5
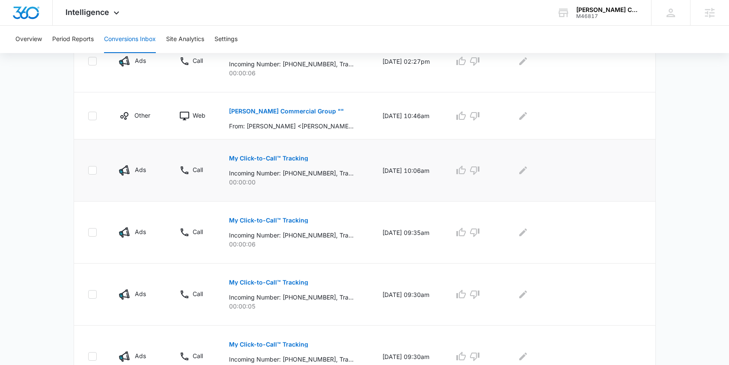
scroll to position [364, 0]
click at [298, 221] on p "My Click-to-Call™ Tracking" at bounding box center [268, 220] width 79 height 6
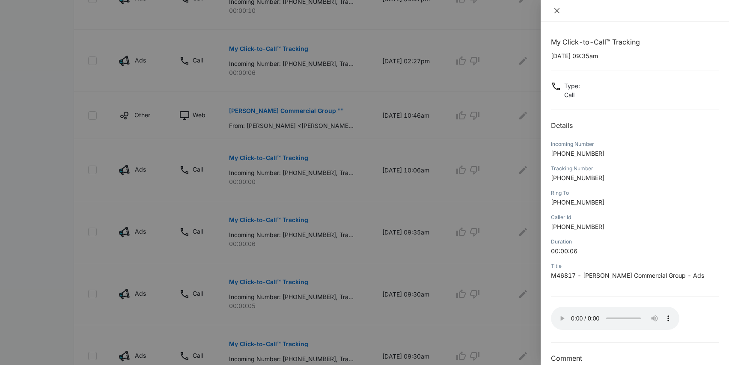
click at [553, 11] on icon "close" at bounding box center [556, 10] width 7 height 7
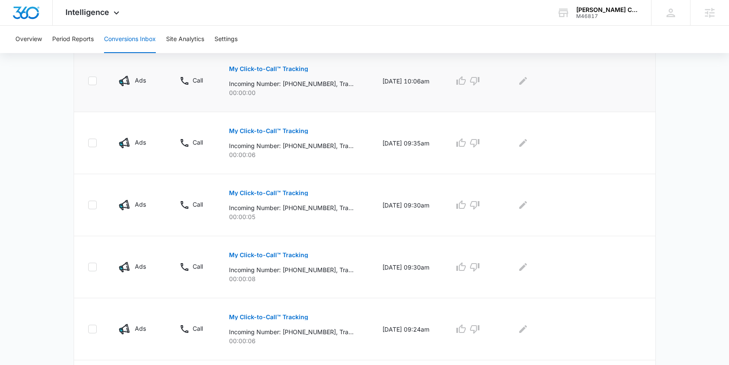
scroll to position [453, 0]
click at [276, 193] on p "My Click-to-Call™ Tracking" at bounding box center [268, 193] width 79 height 6
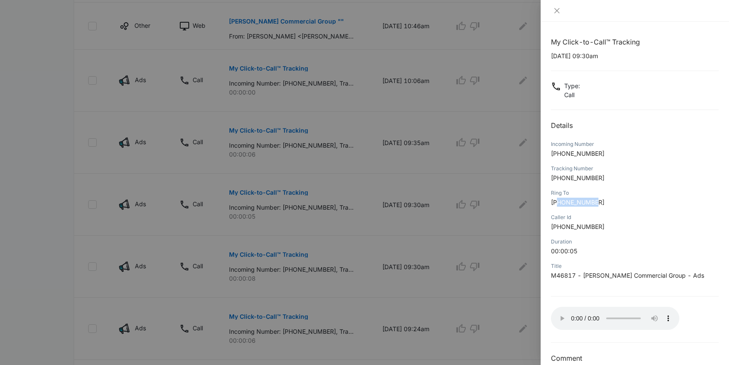
drag, startPoint x: 602, startPoint y: 205, endPoint x: 560, endPoint y: 206, distance: 41.5
click at [560, 206] on p "+18304312467" at bounding box center [635, 202] width 168 height 9
click at [587, 194] on div "Ring To" at bounding box center [635, 193] width 168 height 8
click at [555, 11] on icon "close" at bounding box center [556, 10] width 7 height 7
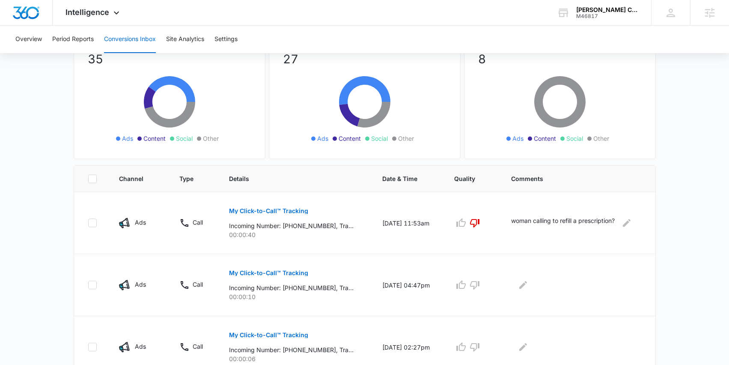
scroll to position [75, 0]
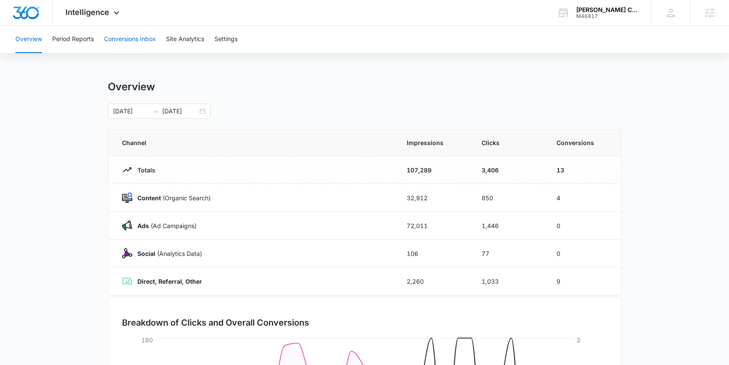
click at [146, 44] on button "Conversions Inbox" at bounding box center [130, 39] width 52 height 27
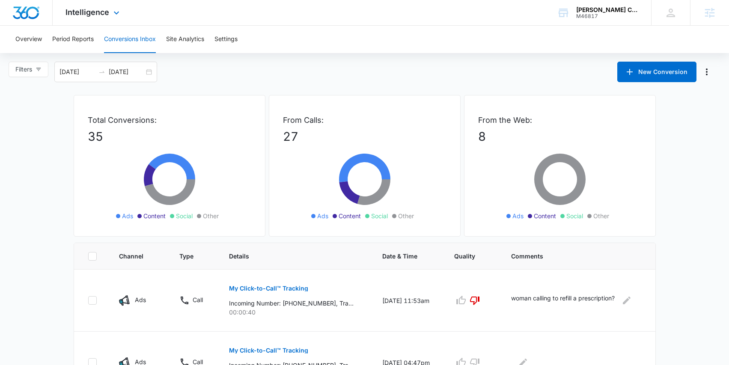
click at [108, 4] on div "Intelligence Apps Reputation Forms CRM Email Social Payments POS Content Ads In…" at bounding box center [94, 12] width 82 height 25
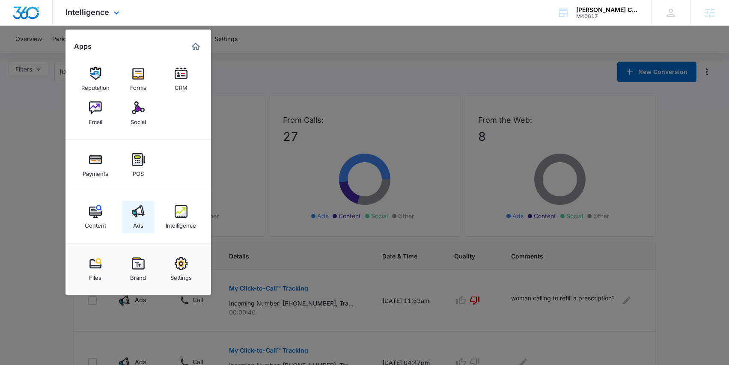
click at [133, 216] on img at bounding box center [138, 211] width 13 height 13
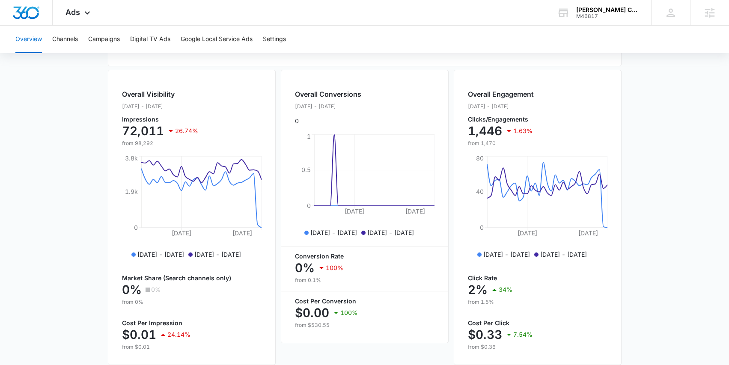
scroll to position [308, 0]
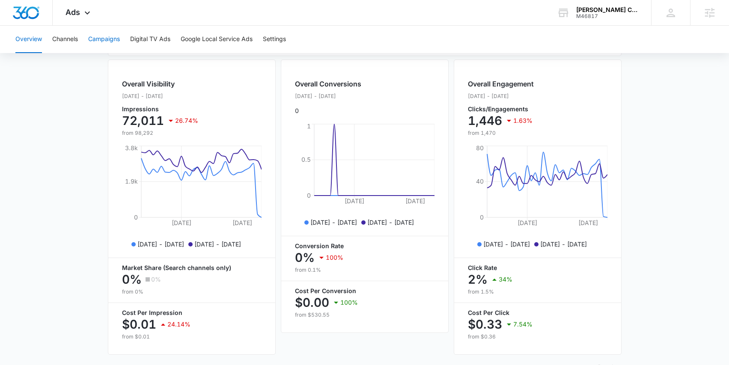
click at [113, 35] on button "Campaigns" at bounding box center [104, 39] width 32 height 27
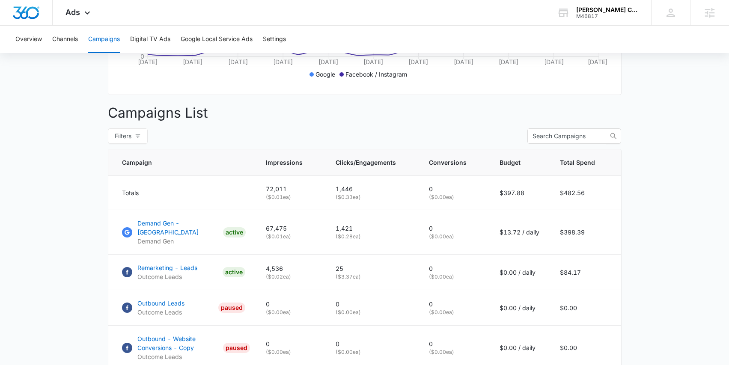
scroll to position [271, 0]
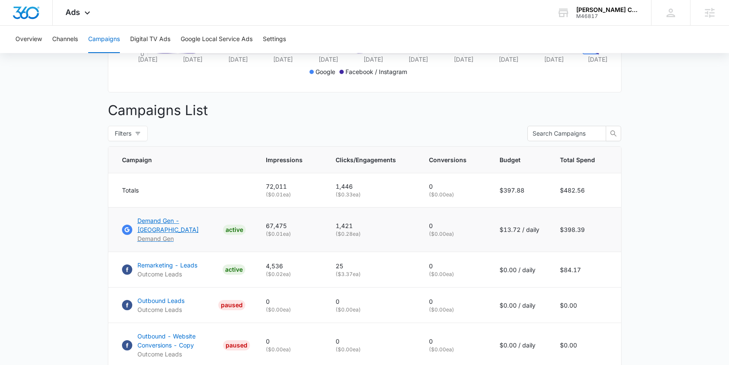
click at [186, 221] on p "Demand Gen - Kendall County" at bounding box center [178, 225] width 82 height 18
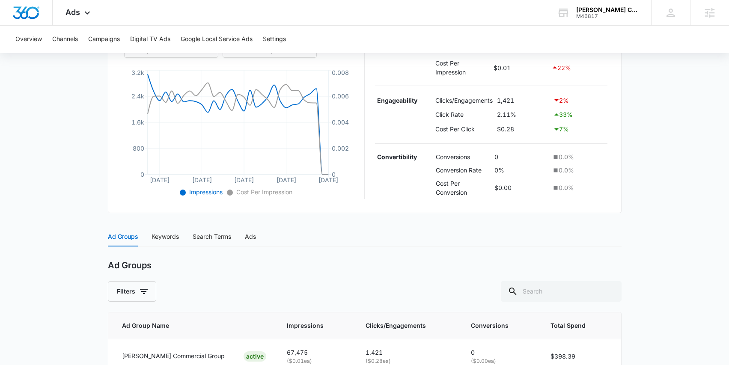
scroll to position [229, 0]
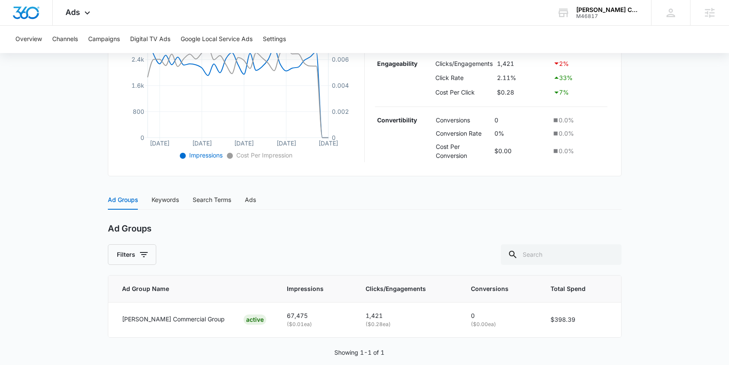
scroll to position [229, 0]
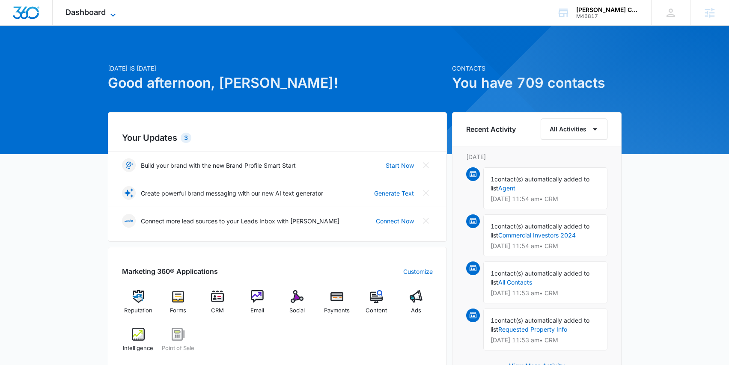
click at [112, 17] on icon at bounding box center [113, 15] width 10 height 10
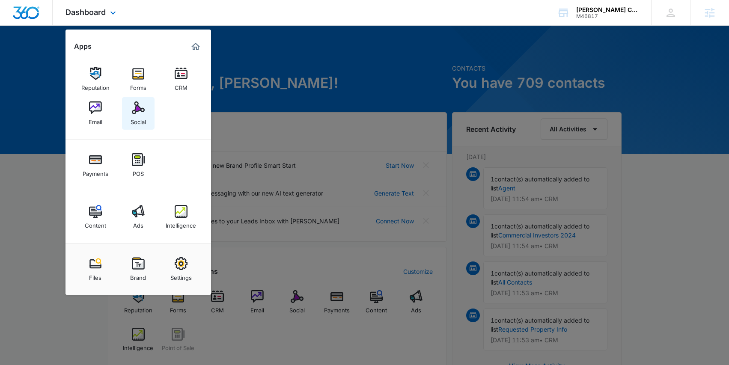
click at [138, 121] on div "Social" at bounding box center [138, 119] width 15 height 11
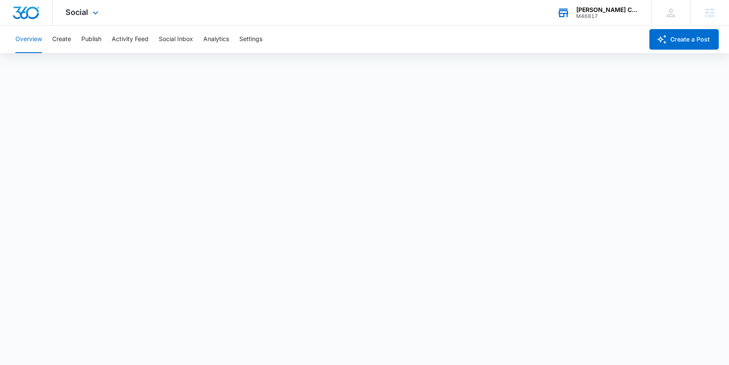
click at [617, 9] on div "Boehm Commercial Group" at bounding box center [607, 9] width 62 height 7
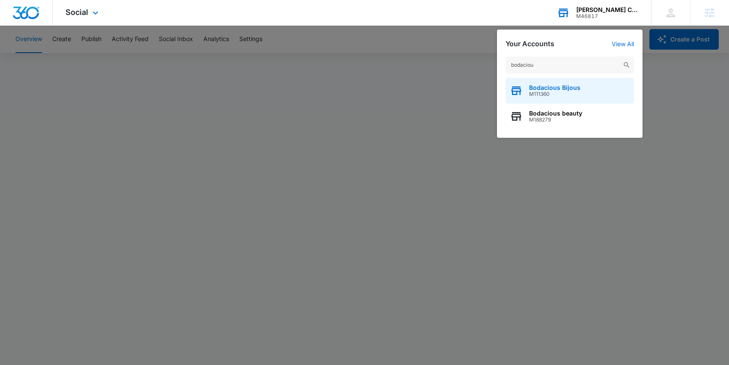
type input "bodaciou"
click at [535, 89] on span "Bodacious Bijous" at bounding box center [554, 87] width 51 height 7
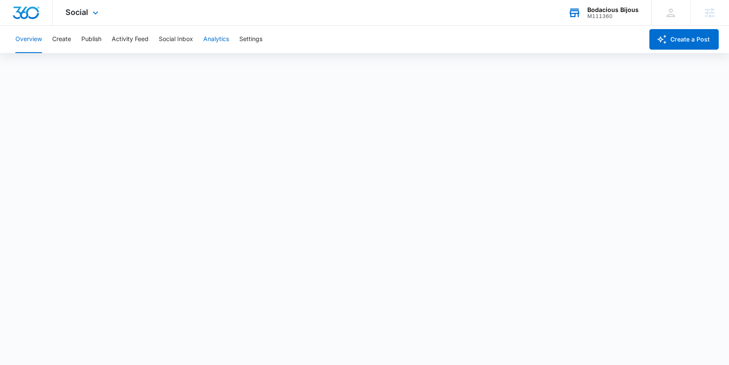
click at [217, 37] on button "Analytics" at bounding box center [216, 39] width 26 height 27
click at [57, 64] on button "Post" at bounding box center [55, 65] width 12 height 24
click at [85, 70] on button "Insights" at bounding box center [83, 65] width 22 height 24
click at [124, 61] on button "Community" at bounding box center [120, 65] width 32 height 24
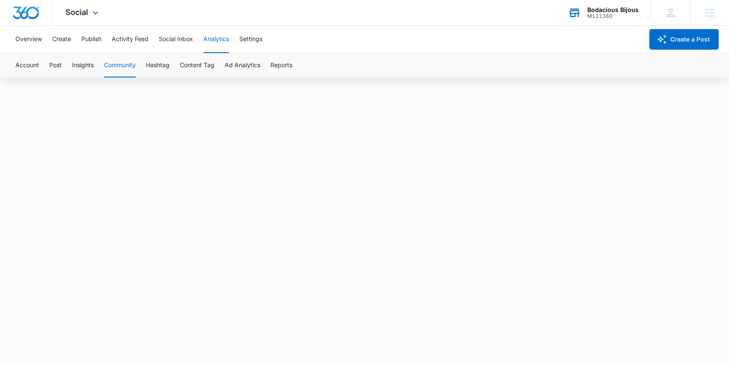
click at [172, 70] on div "Account Post Insights Community Hashtag Content Tag Ad Analytics Reports" at bounding box center [364, 65] width 708 height 24
click at [166, 69] on button "Hashtag" at bounding box center [158, 65] width 24 height 24
click at [200, 67] on button "Content Tag" at bounding box center [197, 65] width 35 height 24
click at [234, 69] on button "Ad Analytics" at bounding box center [243, 65] width 36 height 24
click at [36, 68] on button "Account" at bounding box center [27, 65] width 24 height 24
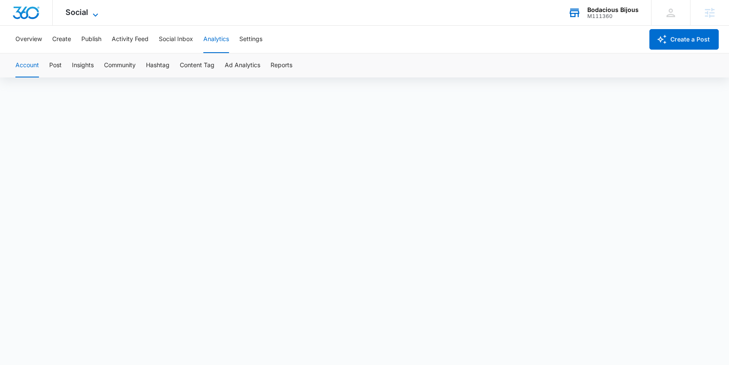
click at [78, 11] on span "Social" at bounding box center [76, 12] width 23 height 9
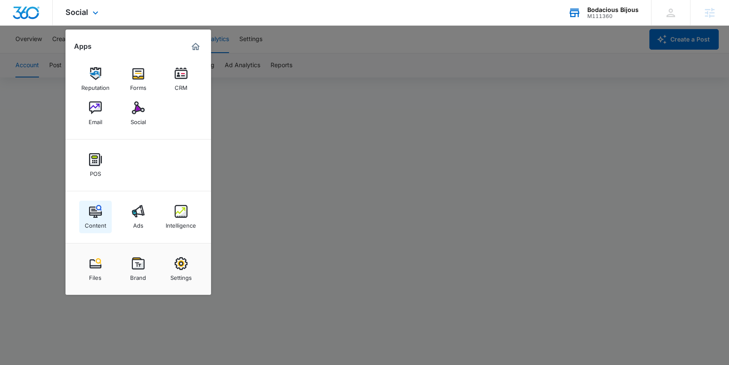
click at [98, 217] on img at bounding box center [95, 211] width 13 height 13
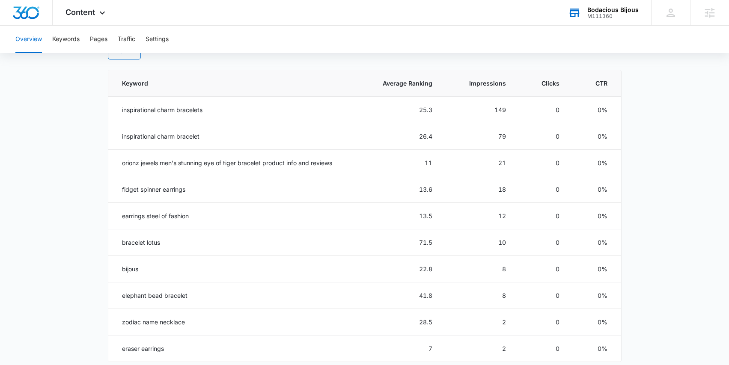
scroll to position [376, 0]
click at [83, 16] on span "Content" at bounding box center [80, 12] width 30 height 9
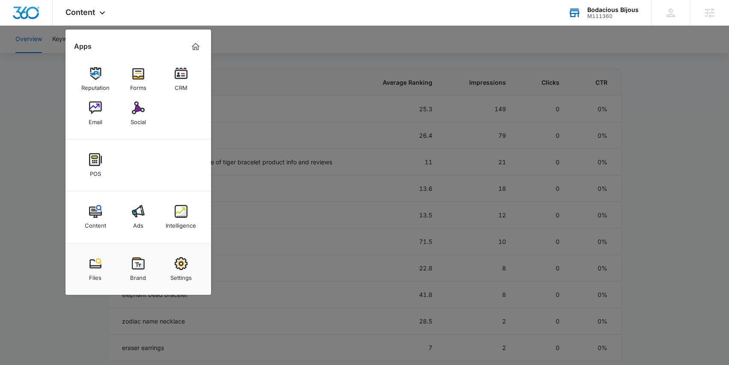
click at [33, 125] on div at bounding box center [364, 182] width 729 height 365
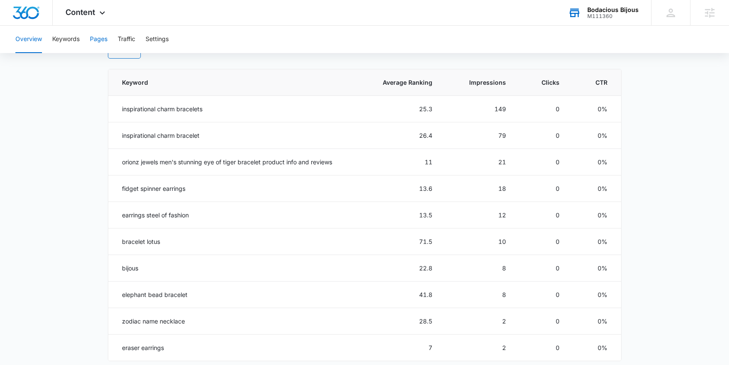
click at [105, 35] on button "Pages" at bounding box center [99, 39] width 18 height 27
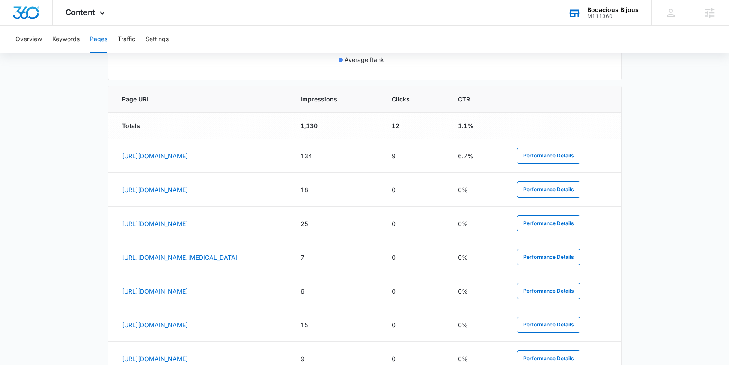
scroll to position [303, 0]
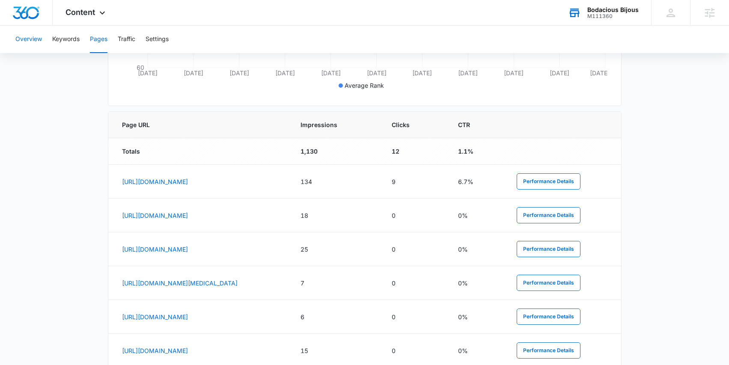
click at [30, 42] on button "Overview" at bounding box center [28, 39] width 27 height 27
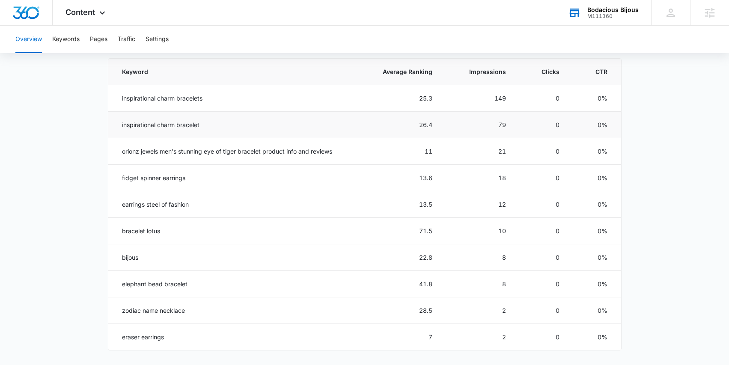
scroll to position [395, 0]
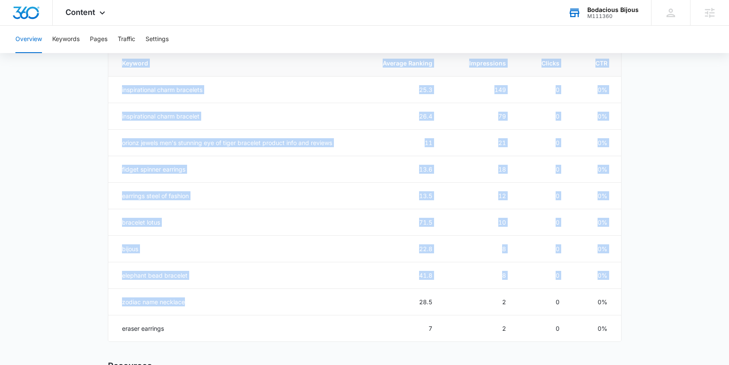
drag, startPoint x: 204, startPoint y: 302, endPoint x: 85, endPoint y: 298, distance: 118.6
click at [86, 298] on main "Overview Overall Organic Performance (Last 30 Days) Compared to: Aug 15, 2025 -…" at bounding box center [364, 99] width 729 height 829
click at [85, 298] on main "Overview Overall Organic Performance (Last 30 Days) Compared to: Aug 15, 2025 -…" at bounding box center [364, 99] width 729 height 829
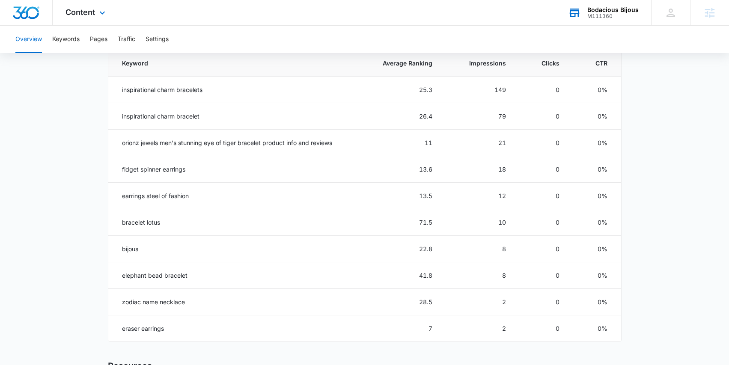
click at [78, 21] on div "Content Apps Reputation Forms CRM Email Social POS Content Ads Intelligence Fil…" at bounding box center [87, 12] width 68 height 25
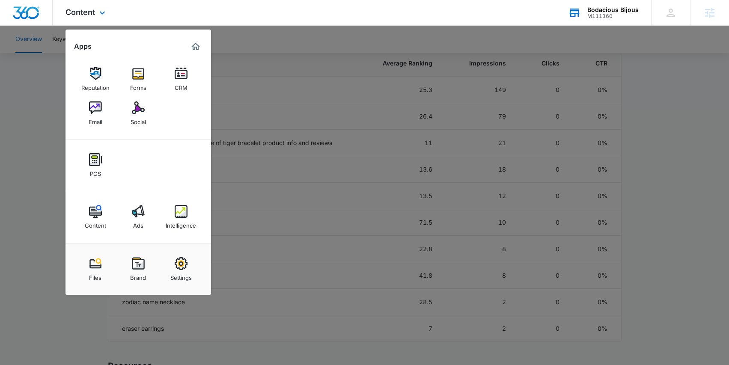
click at [148, 196] on div "Content Ads Intelligence" at bounding box center [137, 217] width 145 height 52
click at [142, 206] on img at bounding box center [138, 211] width 13 height 13
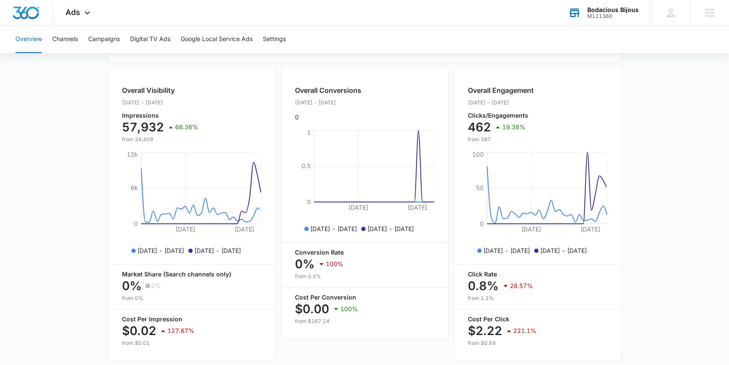
scroll to position [330, 0]
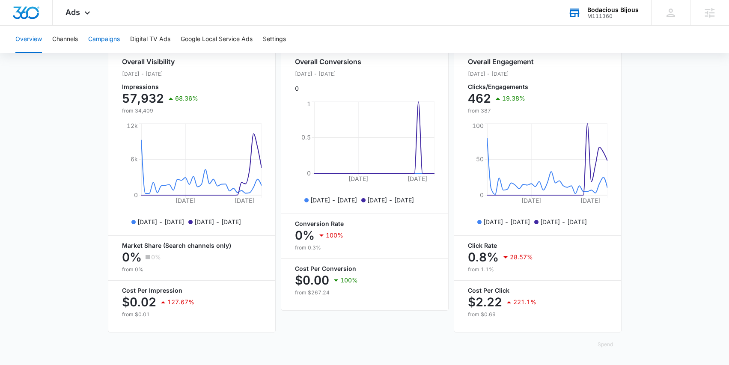
click at [98, 38] on button "Campaigns" at bounding box center [104, 39] width 32 height 27
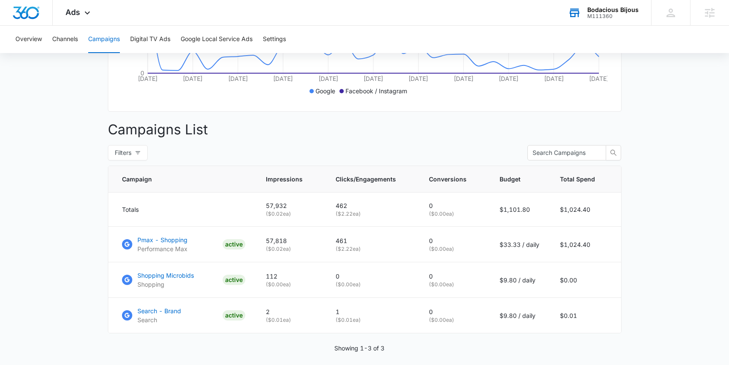
scroll to position [252, 0]
click at [164, 241] on p "Pmax - Shopping" at bounding box center [162, 239] width 50 height 9
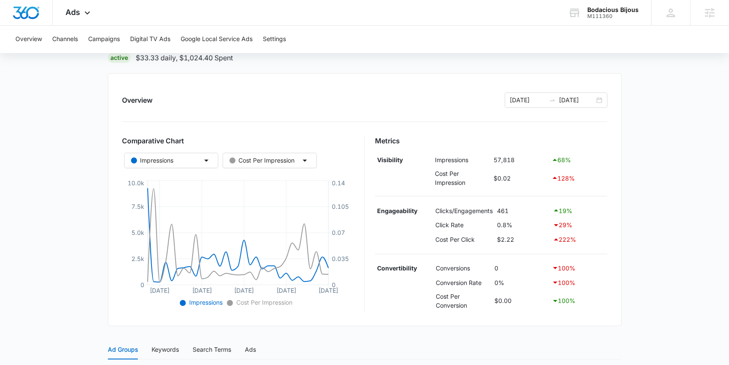
scroll to position [70, 0]
drag, startPoint x: 518, startPoint y: 211, endPoint x: 495, endPoint y: 209, distance: 23.1
click at [495, 210] on td "461" at bounding box center [523, 209] width 56 height 15
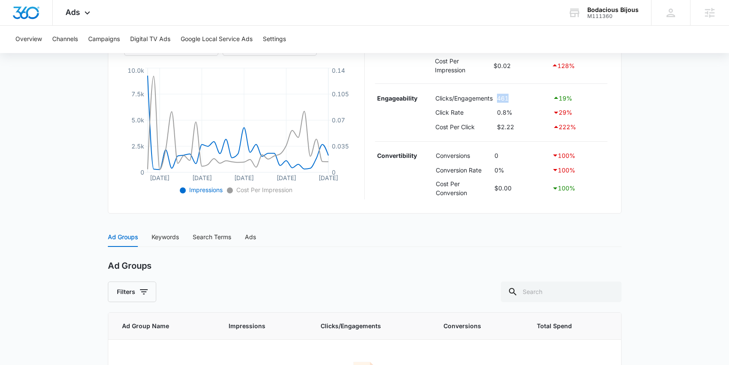
scroll to position [258, 0]
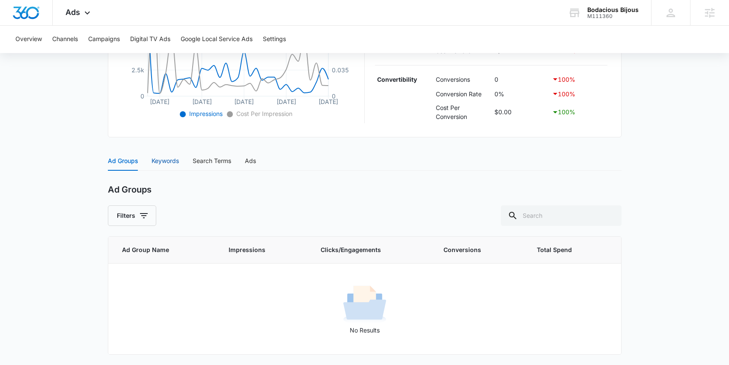
click at [169, 164] on div "Keywords" at bounding box center [164, 160] width 27 height 9
click at [214, 163] on div "Search Terms" at bounding box center [212, 160] width 39 height 9
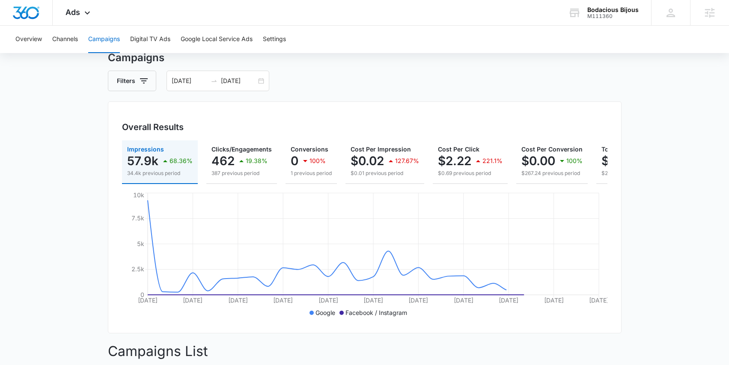
scroll to position [33, 0]
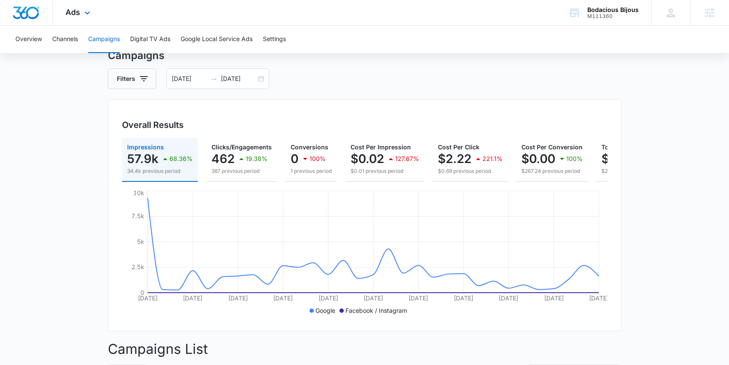
click at [81, 11] on div "Ads Apps Reputation Forms CRM Email Social POS Content Ads Intelligence Files B…" at bounding box center [79, 12] width 53 height 25
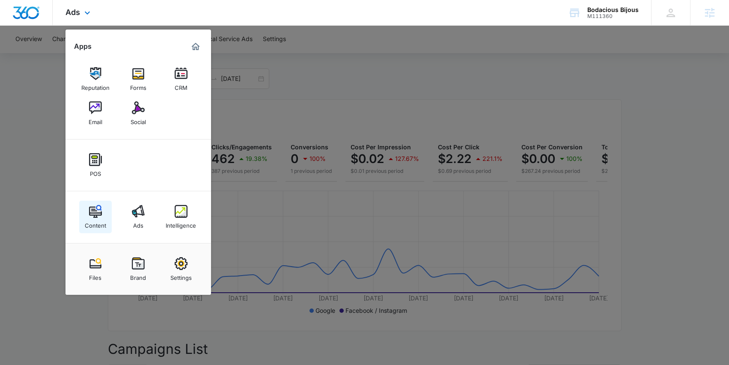
click at [95, 214] on img at bounding box center [95, 211] width 13 height 13
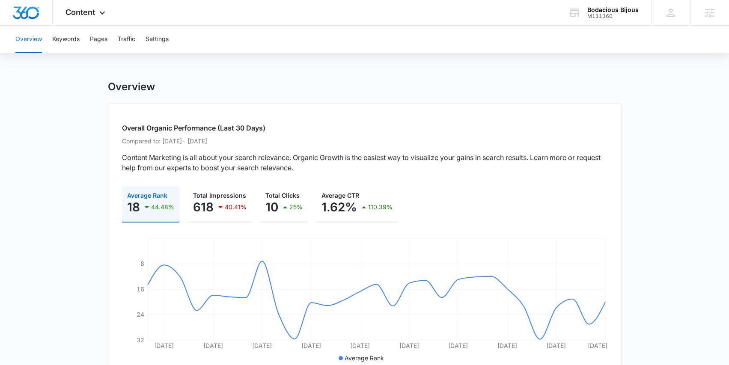
click at [110, 42] on div "Overview Keywords Pages Traffic Settings" at bounding box center [364, 39] width 708 height 27
click at [103, 42] on button "Pages" at bounding box center [99, 39] width 18 height 27
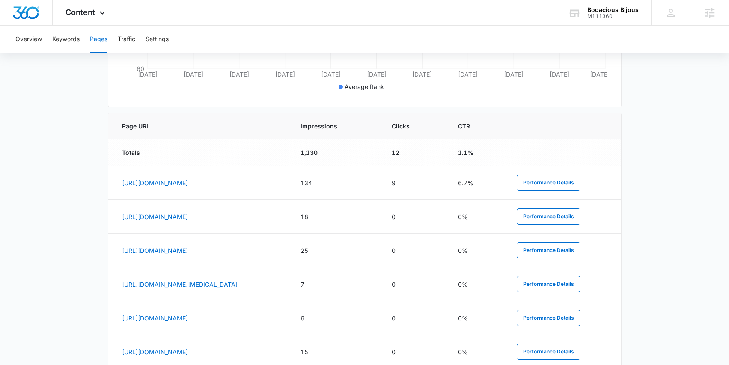
scroll to position [322, 0]
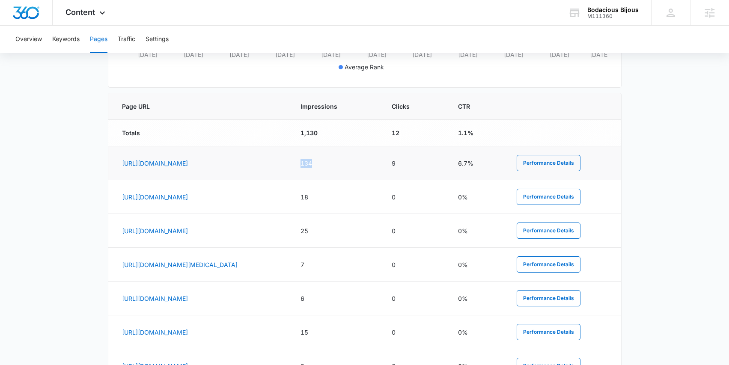
drag, startPoint x: 361, startPoint y: 163, endPoint x: 385, endPoint y: 165, distance: 24.5
click at [381, 165] on td "134" at bounding box center [335, 163] width 91 height 34
drag, startPoint x: 493, startPoint y: 161, endPoint x: 510, endPoint y: 161, distance: 17.1
click at [506, 161] on td "6.7%" at bounding box center [477, 163] width 59 height 34
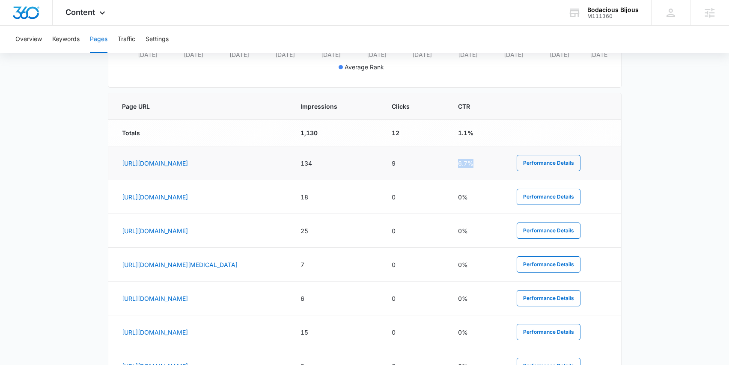
click at [506, 163] on td "6.7%" at bounding box center [477, 163] width 59 height 34
drag, startPoint x: 367, startPoint y: 197, endPoint x: 382, endPoint y: 198, distance: 15.4
click at [381, 198] on td "18" at bounding box center [335, 197] width 91 height 34
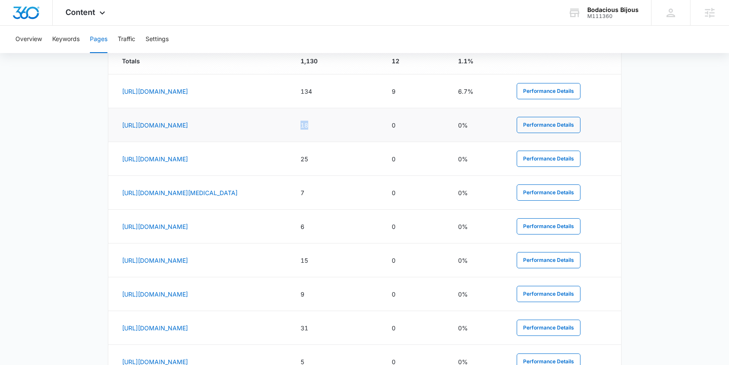
scroll to position [398, 0]
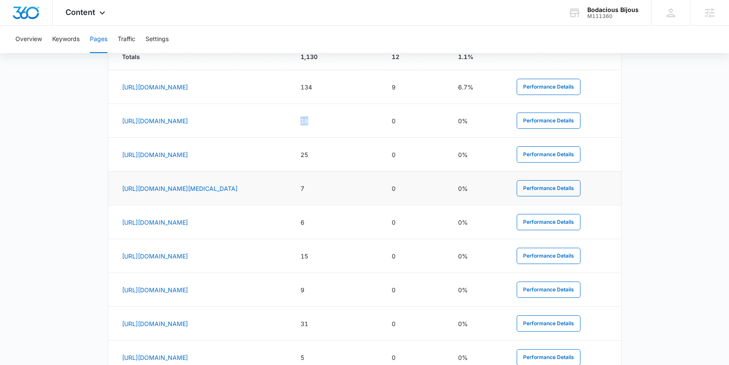
drag, startPoint x: 357, startPoint y: 187, endPoint x: 383, endPoint y: 187, distance: 26.5
click at [384, 187] on tr "https://www.bodaciousbijous.com/products/breast-cancer-jewelry-pieces 7 0 0% Pe…" at bounding box center [364, 189] width 513 height 34
drag, startPoint x: 359, startPoint y: 217, endPoint x: 381, endPoint y: 218, distance: 21.8
click at [381, 218] on td "6" at bounding box center [335, 222] width 91 height 34
drag, startPoint x: 362, startPoint y: 255, endPoint x: 385, endPoint y: 255, distance: 22.7
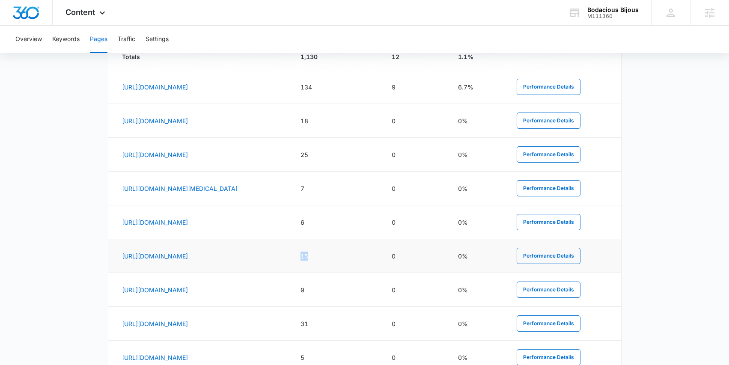
click at [381, 255] on td "15" at bounding box center [335, 256] width 91 height 34
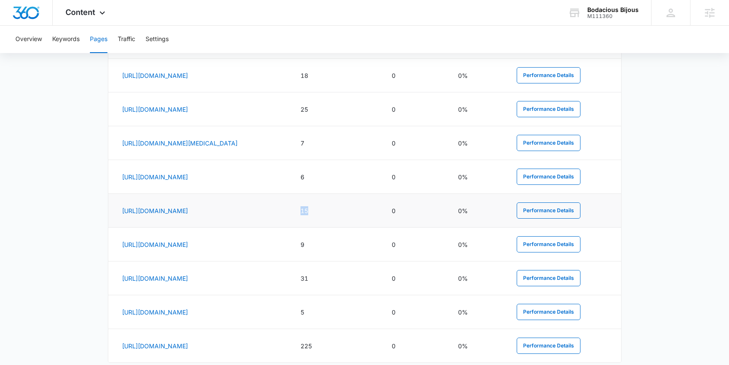
scroll to position [451, 0]
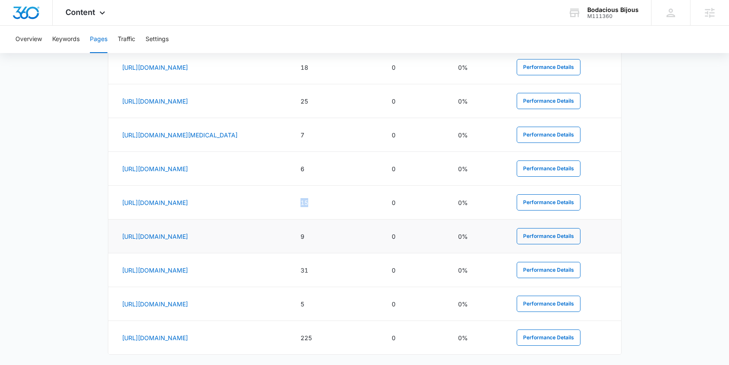
drag, startPoint x: 357, startPoint y: 236, endPoint x: 389, endPoint y: 233, distance: 32.3
click at [389, 233] on tr "https://www.bodaciousbijous.com/products/elephant-bead-bracelet-1 9 0 0% Perfor…" at bounding box center [364, 237] width 513 height 34
drag, startPoint x: 359, startPoint y: 271, endPoint x: 386, endPoint y: 271, distance: 27.0
click at [381, 272] on td "31" at bounding box center [335, 270] width 91 height 34
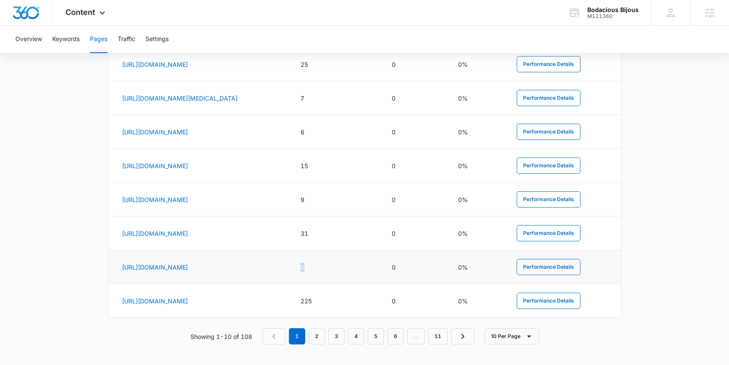
drag, startPoint x: 360, startPoint y: 265, endPoint x: 377, endPoint y: 268, distance: 16.5
click at [379, 265] on td "5" at bounding box center [335, 267] width 91 height 34
drag, startPoint x: 363, startPoint y: 293, endPoint x: 392, endPoint y: 303, distance: 30.5
click at [381, 303] on td "225" at bounding box center [335, 301] width 91 height 34
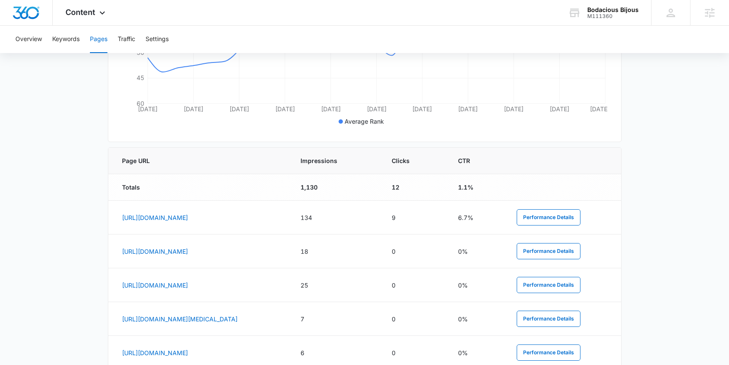
scroll to position [256, 0]
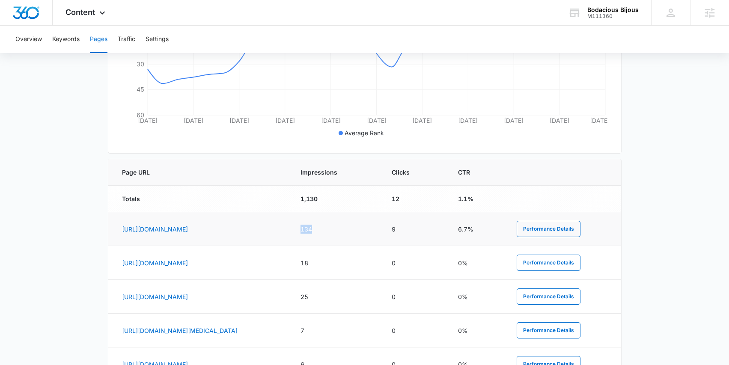
drag, startPoint x: 366, startPoint y: 230, endPoint x: 389, endPoint y: 230, distance: 22.7
click at [381, 230] on td "134" at bounding box center [335, 229] width 91 height 34
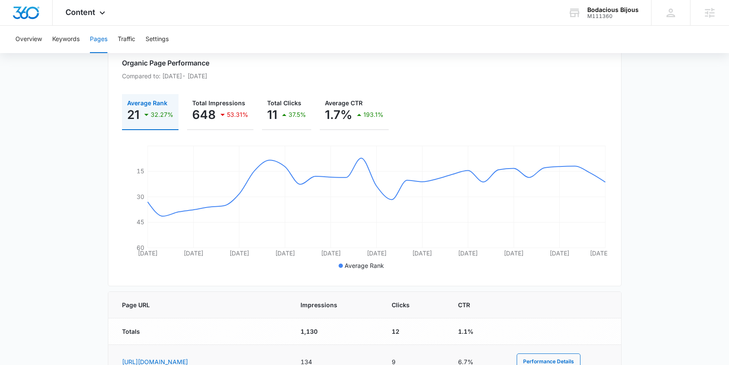
scroll to position [123, 0]
click at [131, 36] on button "Traffic" at bounding box center [127, 39] width 18 height 27
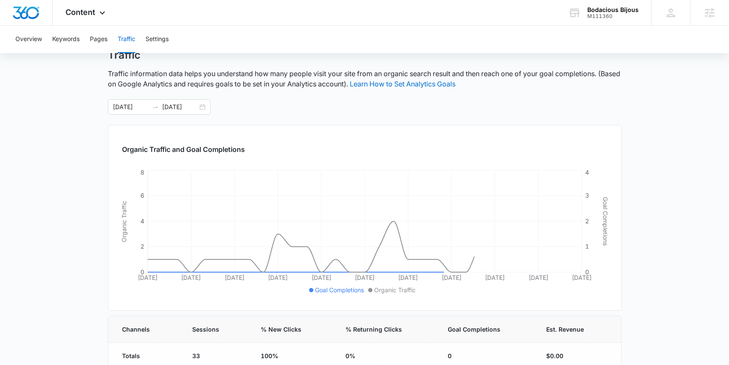
scroll to position [129, 0]
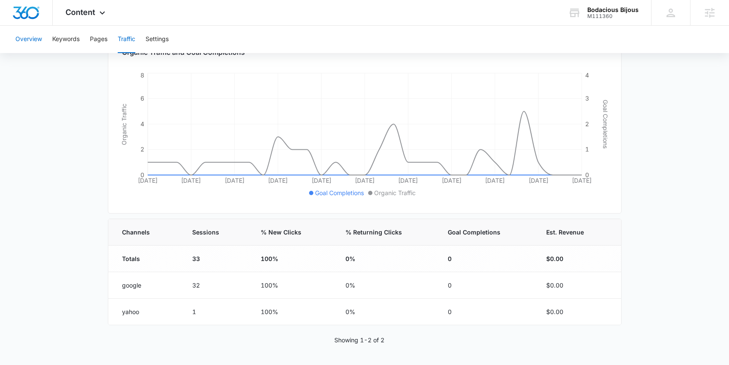
click at [40, 41] on button "Overview" at bounding box center [28, 39] width 27 height 27
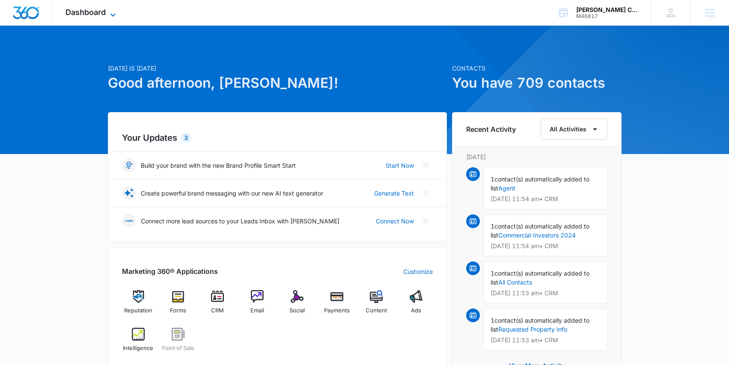
click at [98, 15] on span "Dashboard" at bounding box center [85, 12] width 40 height 9
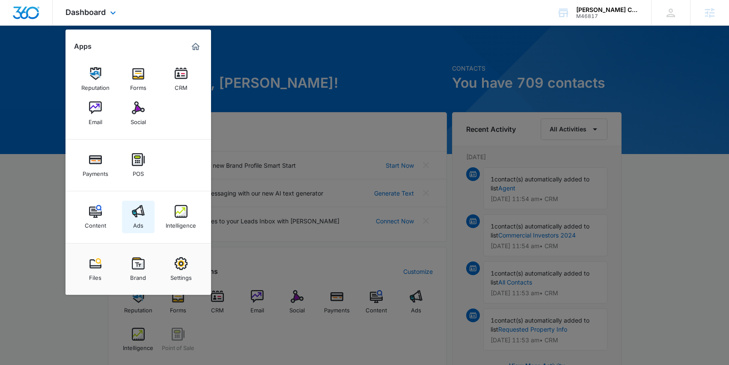
click at [140, 204] on link "Ads" at bounding box center [138, 217] width 33 height 33
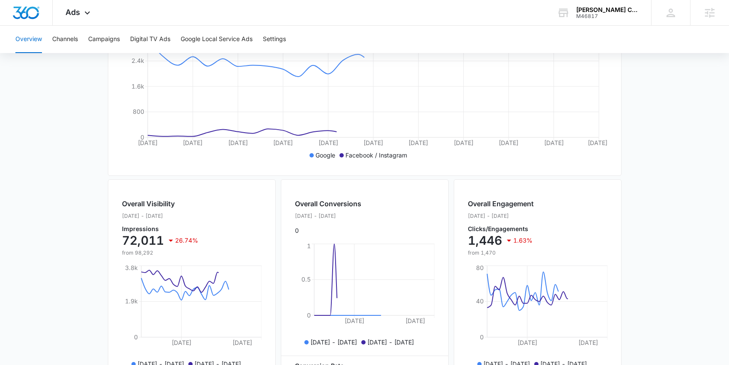
scroll to position [291, 0]
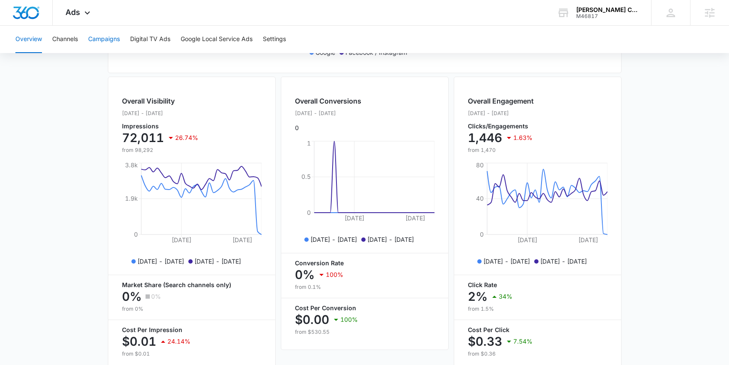
click at [106, 38] on button "Campaigns" at bounding box center [104, 39] width 32 height 27
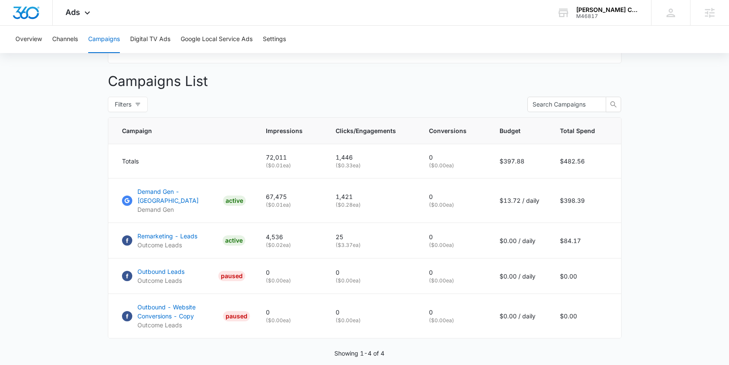
scroll to position [334, 0]
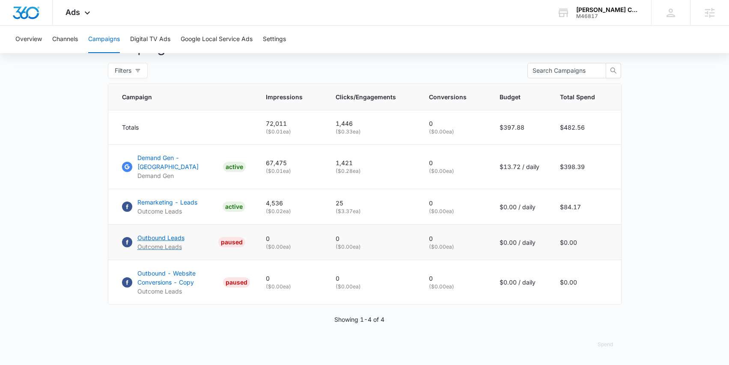
click at [161, 238] on p "Outbound Leads" at bounding box center [160, 237] width 47 height 9
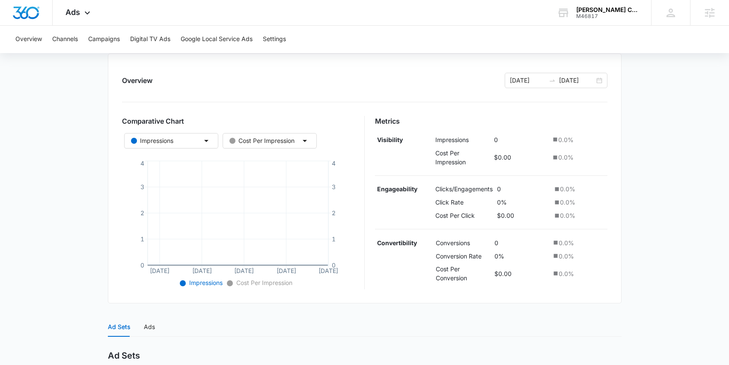
scroll to position [228, 0]
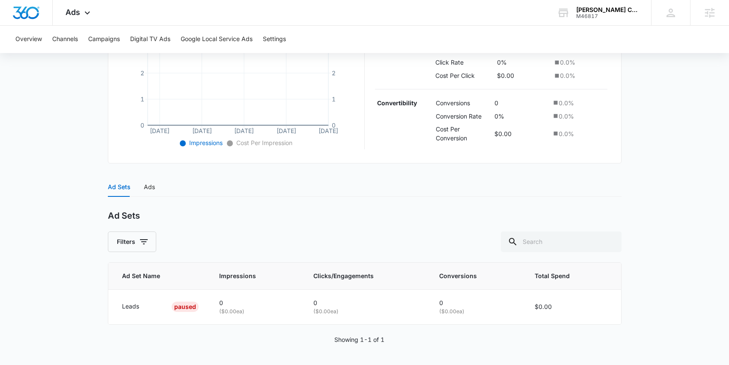
click at [154, 188] on div "Ad Sets Ads" at bounding box center [365, 187] width 514 height 20
click at [150, 188] on div "Ads" at bounding box center [149, 186] width 11 height 9
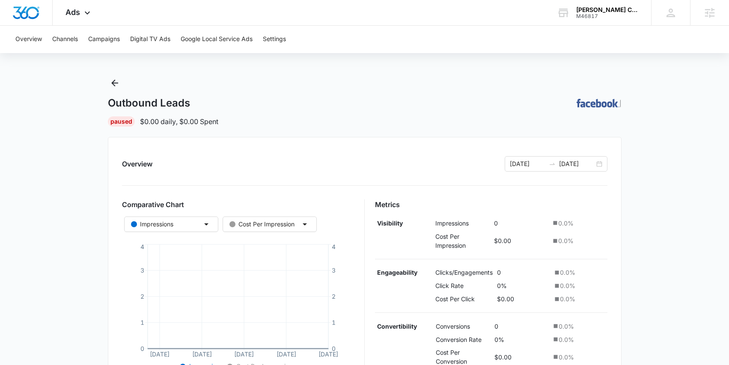
scroll to position [0, 0]
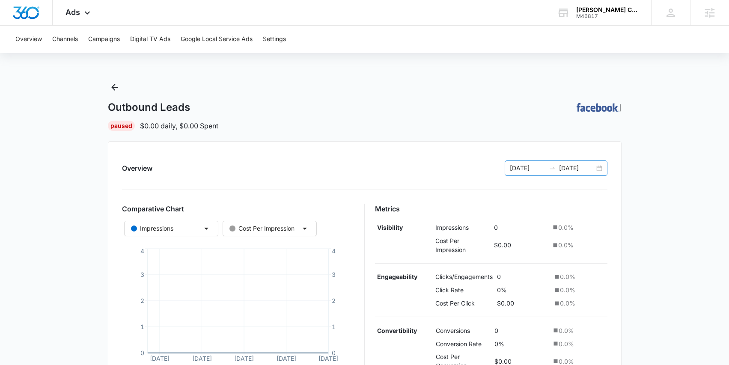
click at [598, 169] on div "[DATE] [DATE]" at bounding box center [556, 167] width 103 height 15
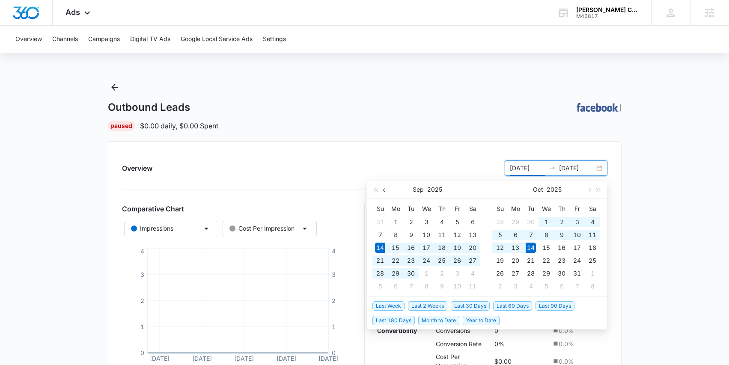
click at [383, 190] on span "button" at bounding box center [385, 190] width 4 height 4
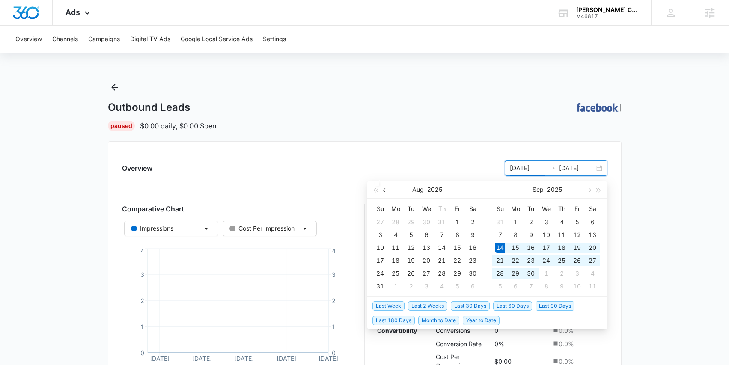
click at [383, 190] on span "button" at bounding box center [385, 190] width 4 height 4
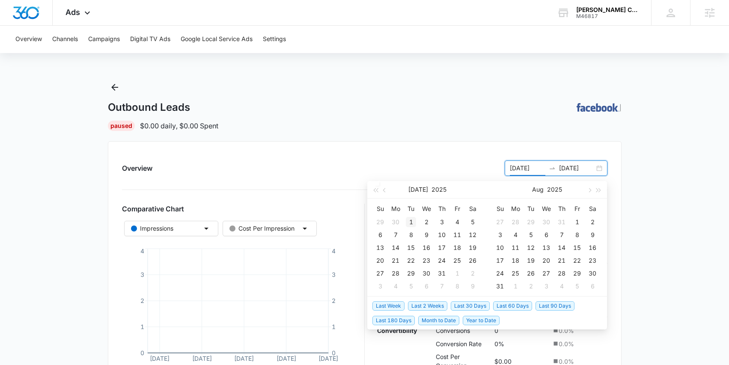
type input "07/01/2025"
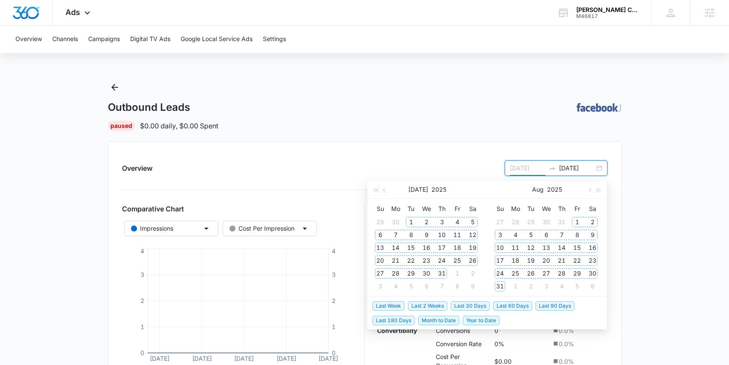
click at [413, 220] on div "1" at bounding box center [411, 222] width 10 height 10
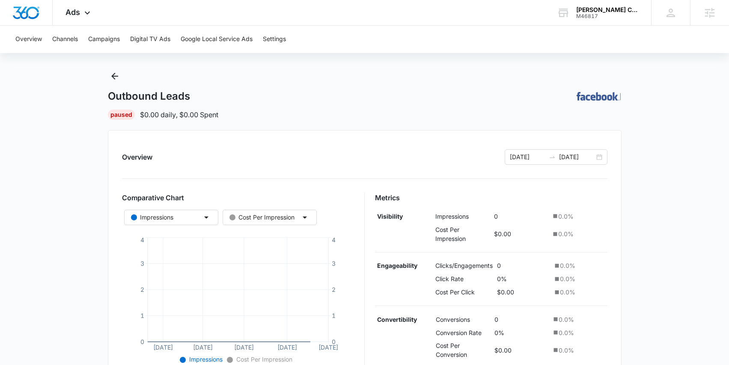
scroll to position [10, 0]
click at [598, 158] on div "07/01/2025 10/14/2025" at bounding box center [556, 157] width 103 height 15
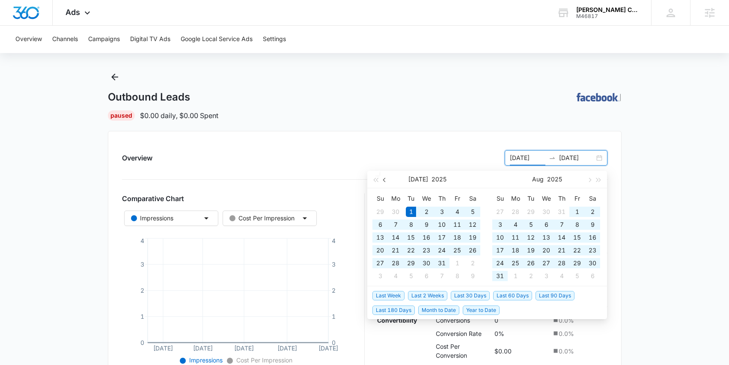
click at [385, 182] on button "button" at bounding box center [384, 179] width 9 height 17
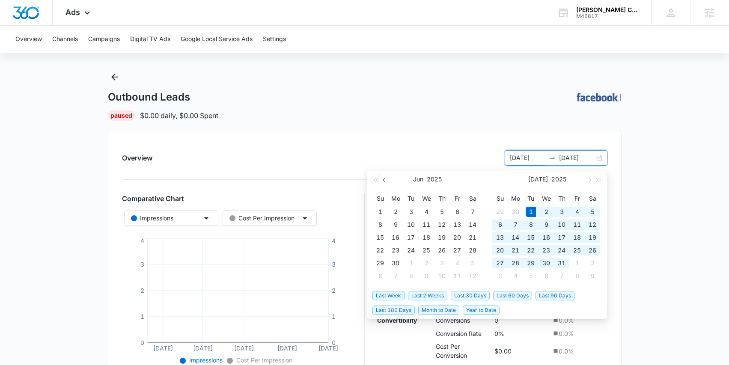
click at [385, 182] on button "button" at bounding box center [384, 179] width 9 height 17
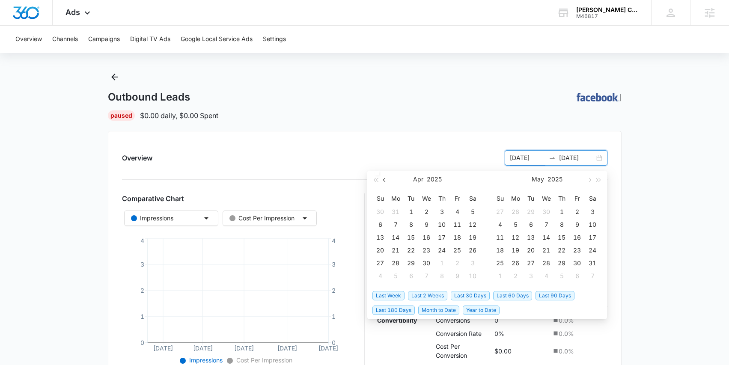
click at [385, 182] on button "button" at bounding box center [384, 179] width 9 height 17
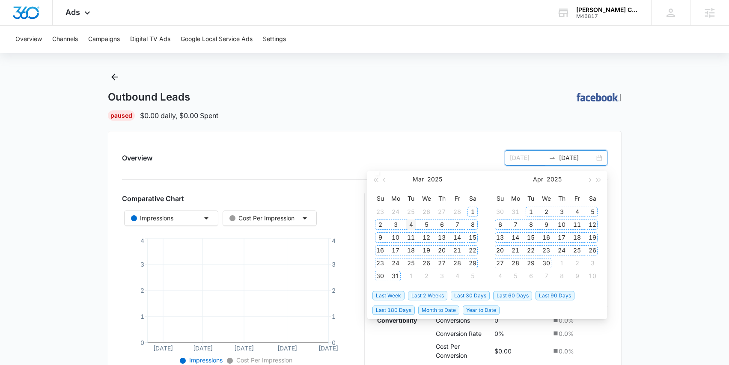
type input "[DATE]"
click at [413, 221] on div "4" at bounding box center [411, 225] width 10 height 10
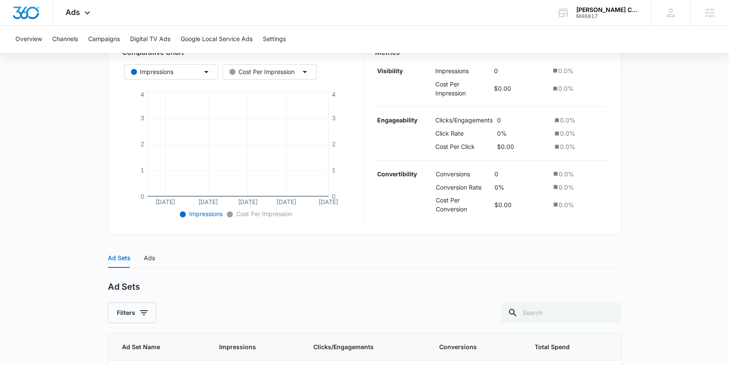
scroll to position [0, 0]
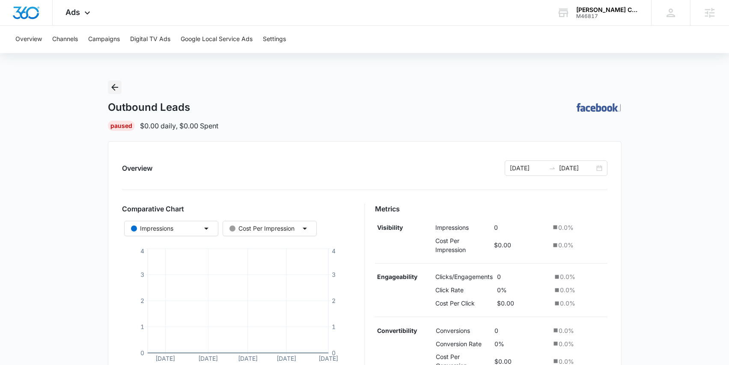
click at [115, 93] on button "Back" at bounding box center [115, 87] width 14 height 14
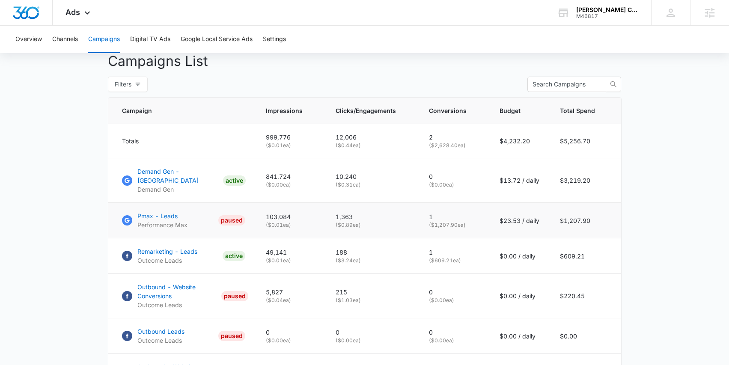
scroll to position [322, 0]
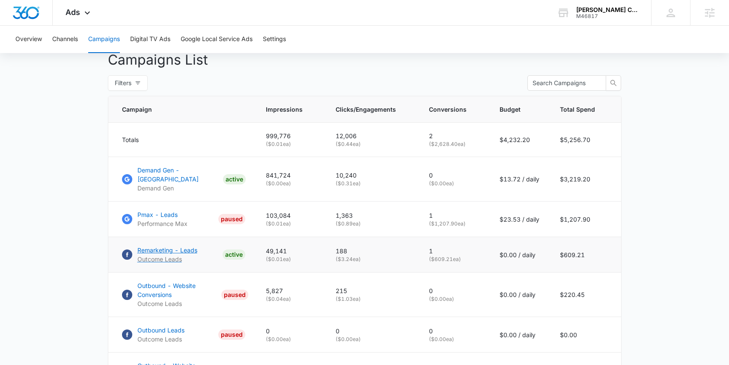
click at [164, 247] on p "Remarketing - Leads" at bounding box center [167, 250] width 60 height 9
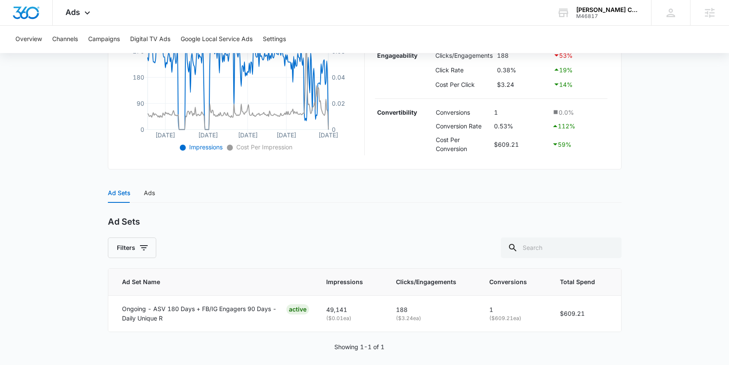
scroll to position [224, 0]
click at [144, 188] on div "Ads" at bounding box center [149, 192] width 11 height 9
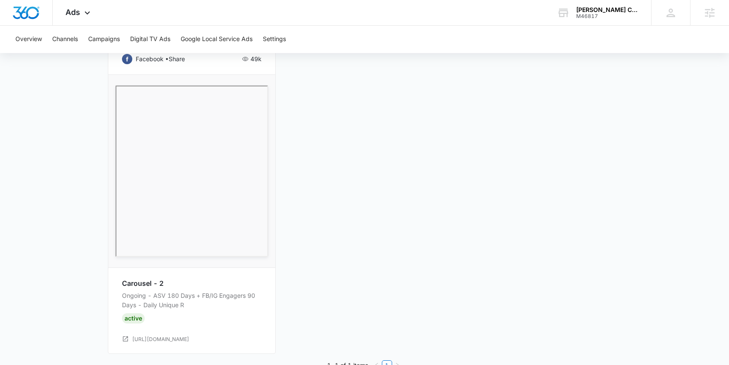
scroll to position [489, 0]
